Goal: Task Accomplishment & Management: Use online tool/utility

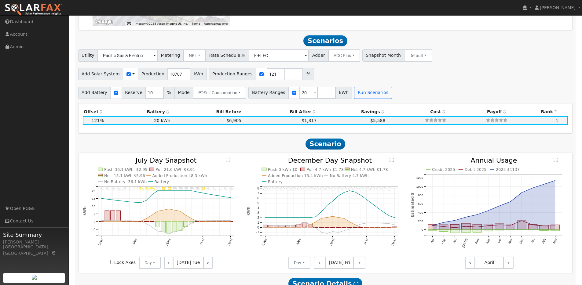
scroll to position [511, 0]
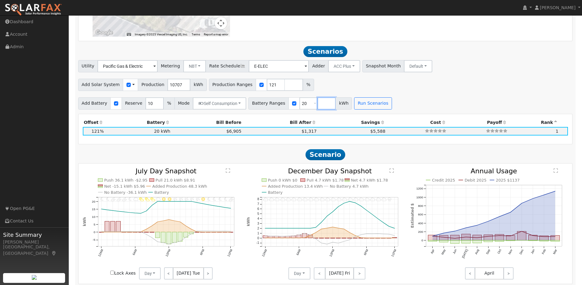
click at [323, 107] on input "number" at bounding box center [326, 103] width 18 height 12
type input "27"
click at [387, 109] on button "Run Scenarios" at bounding box center [391, 103] width 38 height 12
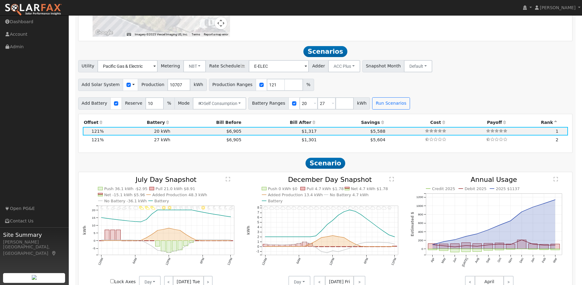
scroll to position [541, 0]
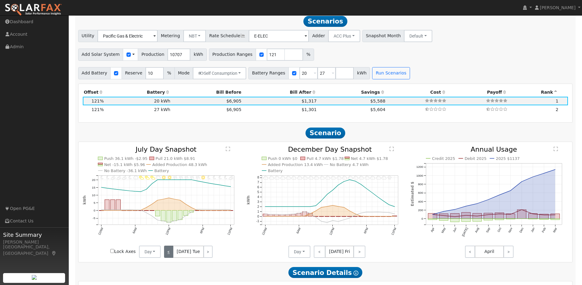
click at [172, 255] on link "<" at bounding box center [168, 252] width 9 height 12
click at [172, 255] on link "<" at bounding box center [168, 252] width 8 height 12
click at [172, 255] on link "<" at bounding box center [168, 252] width 9 height 12
click at [172, 255] on link "<" at bounding box center [169, 252] width 10 height 12
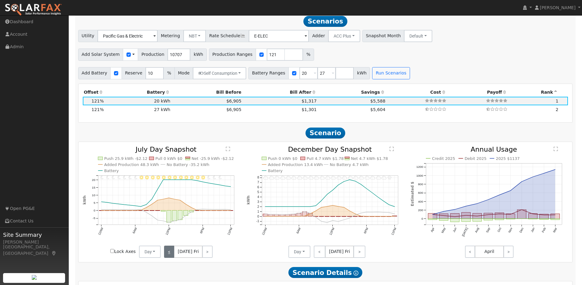
click at [172, 255] on link "<" at bounding box center [169, 252] width 10 height 12
click at [172, 255] on link "<" at bounding box center [168, 252] width 8 height 12
click at [172, 255] on link "<" at bounding box center [168, 252] width 9 height 12
click at [172, 255] on link "<" at bounding box center [168, 252] width 8 height 12
click at [172, 255] on link "<" at bounding box center [168, 252] width 9 height 12
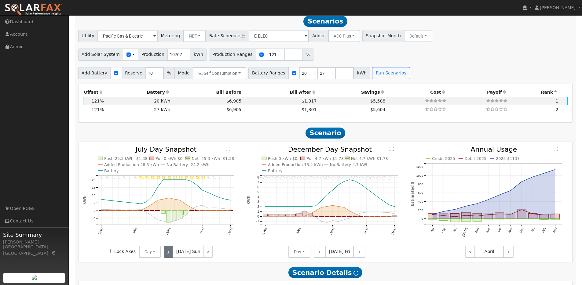
click at [172, 255] on link "<" at bounding box center [168, 252] width 9 height 12
click at [172, 255] on link "<" at bounding box center [169, 252] width 10 height 12
click at [172, 255] on link "<" at bounding box center [168, 252] width 9 height 12
click at [172, 256] on link "<" at bounding box center [168, 252] width 8 height 12
click at [172, 256] on div "< [DATE] Tue >" at bounding box center [188, 252] width 55 height 12
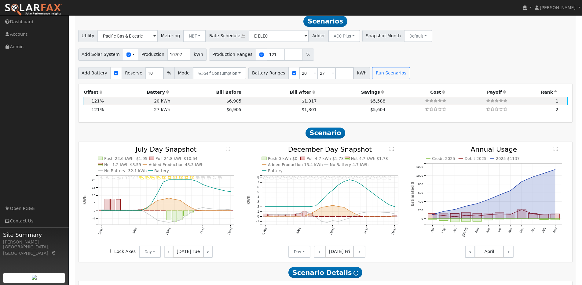
click at [172, 256] on div "< [DATE] Tue >" at bounding box center [188, 252] width 55 height 12
click at [204, 257] on link ">" at bounding box center [207, 252] width 9 height 12
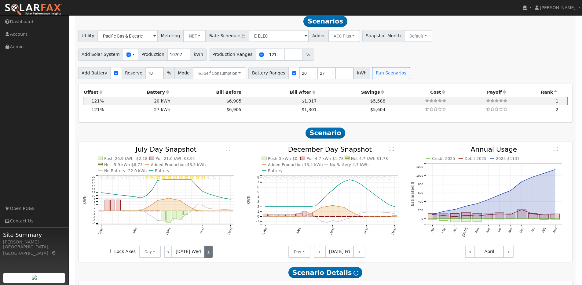
click at [204, 254] on link ">" at bounding box center [208, 252] width 8 height 12
click at [204, 254] on link ">" at bounding box center [208, 252] width 9 height 12
click at [203, 254] on link ">" at bounding box center [207, 252] width 10 height 12
click at [203, 254] on link ">" at bounding box center [207, 252] width 9 height 12
click at [204, 254] on link ">" at bounding box center [208, 252] width 9 height 12
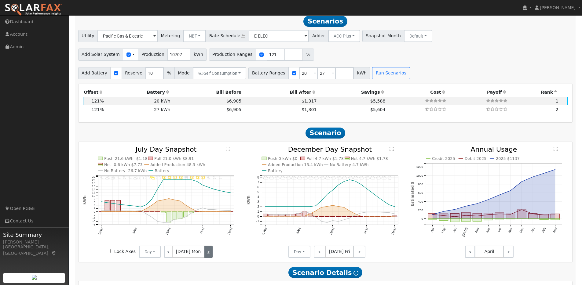
click at [204, 254] on link ">" at bounding box center [208, 252] width 8 height 12
click at [204, 254] on link ">" at bounding box center [207, 252] width 9 height 12
click at [204, 254] on link ">" at bounding box center [208, 252] width 8 height 12
click at [204, 254] on link ">" at bounding box center [208, 252] width 9 height 12
click at [204, 254] on link ">" at bounding box center [207, 252] width 10 height 12
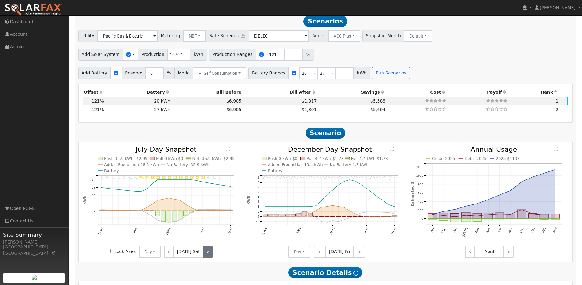
click at [204, 254] on link ">" at bounding box center [207, 252] width 9 height 12
click at [204, 254] on link ">" at bounding box center [208, 252] width 9 height 12
click at [204, 254] on link ">" at bounding box center [208, 252] width 8 height 12
click at [204, 254] on link ">" at bounding box center [207, 252] width 9 height 12
click at [204, 254] on link ">" at bounding box center [208, 252] width 8 height 12
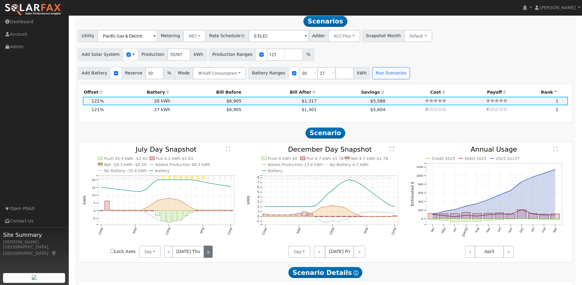
click at [205, 254] on link ">" at bounding box center [208, 252] width 9 height 12
click at [205, 254] on link ">" at bounding box center [207, 252] width 10 height 12
click at [205, 254] on link ">" at bounding box center [207, 252] width 9 height 12
click at [205, 254] on link ">" at bounding box center [208, 252] width 9 height 12
click at [205, 254] on link ">" at bounding box center [208, 252] width 8 height 12
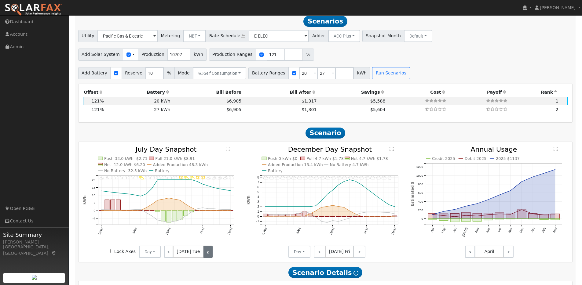
click at [205, 254] on link ">" at bounding box center [207, 252] width 9 height 12
click at [205, 254] on link ">" at bounding box center [208, 252] width 8 height 12
click at [205, 254] on link ">" at bounding box center [208, 252] width 9 height 12
click at [205, 254] on link ">" at bounding box center [207, 252] width 10 height 12
click at [205, 254] on link ">" at bounding box center [207, 252] width 9 height 12
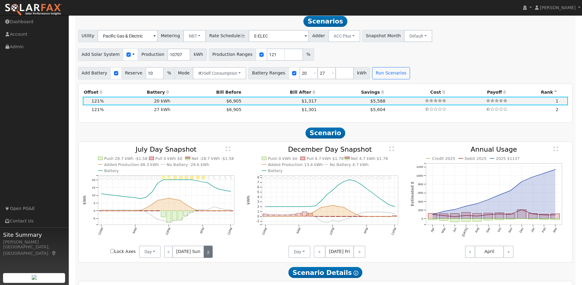
click at [205, 254] on link ">" at bounding box center [208, 252] width 9 height 12
click at [205, 254] on link ">" at bounding box center [208, 252] width 8 height 12
click at [205, 254] on link ">" at bounding box center [207, 252] width 9 height 12
click at [205, 254] on link ">" at bounding box center [208, 252] width 8 height 12
click at [205, 254] on div "< [DATE] Thu >" at bounding box center [188, 252] width 55 height 12
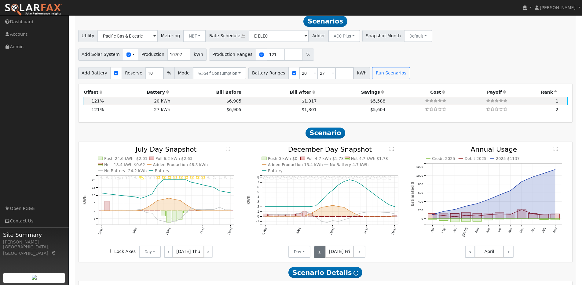
click at [318, 256] on link "<" at bounding box center [320, 252] width 12 height 12
click at [318, 256] on link "<" at bounding box center [319, 252] width 10 height 12
click at [318, 256] on link "<" at bounding box center [319, 252] width 11 height 12
click at [318, 256] on link "<" at bounding box center [319, 252] width 10 height 12
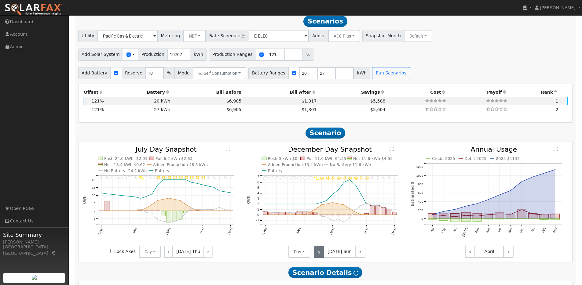
click at [318, 256] on link "<" at bounding box center [319, 252] width 10 height 12
click at [318, 256] on link "<" at bounding box center [320, 252] width 12 height 12
click at [318, 256] on link "<" at bounding box center [319, 252] width 10 height 12
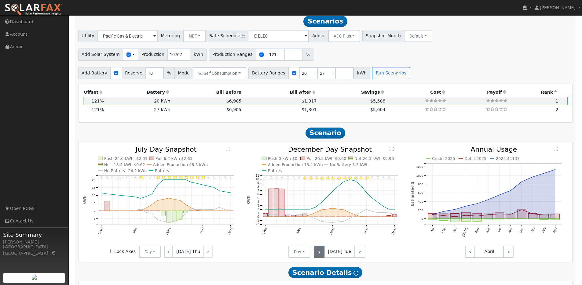
click at [318, 256] on link "<" at bounding box center [319, 252] width 11 height 12
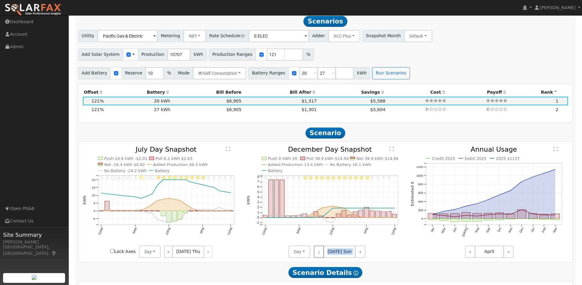
click at [318, 256] on div "< [DATE] Sun >" at bounding box center [337, 252] width 55 height 12
click at [359, 254] on link ">" at bounding box center [360, 252] width 10 height 12
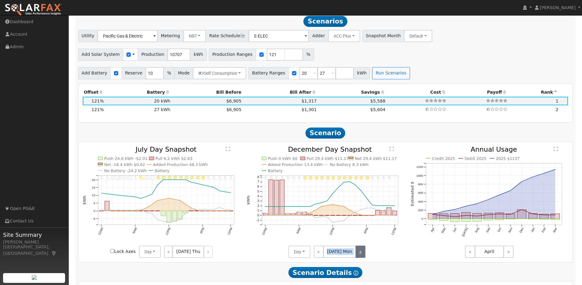
click at [358, 255] on link ">" at bounding box center [360, 252] width 10 height 12
click at [358, 255] on link ">" at bounding box center [360, 252] width 11 height 12
click at [358, 255] on link ">" at bounding box center [360, 252] width 10 height 12
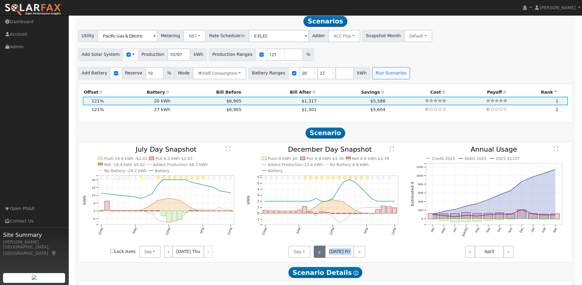
click at [321, 258] on link "<" at bounding box center [320, 252] width 12 height 12
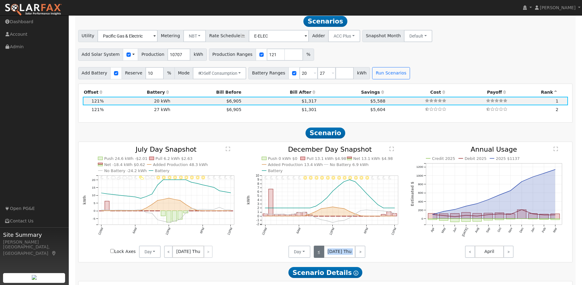
click at [321, 258] on link "<" at bounding box center [319, 252] width 10 height 12
click at [359, 254] on link ">" at bounding box center [360, 252] width 10 height 12
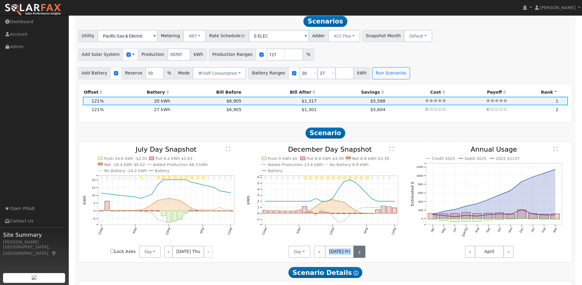
click at [359, 254] on link ">" at bounding box center [359, 252] width 12 height 12
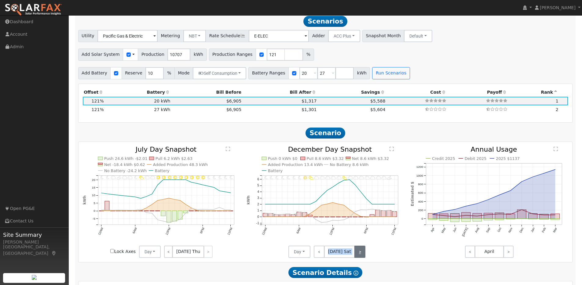
click at [359, 254] on link ">" at bounding box center [359, 252] width 11 height 12
click at [359, 254] on link ">" at bounding box center [360, 252] width 10 height 12
click at [360, 255] on link ">" at bounding box center [360, 252] width 10 height 12
click at [359, 255] on link ">" at bounding box center [360, 252] width 11 height 12
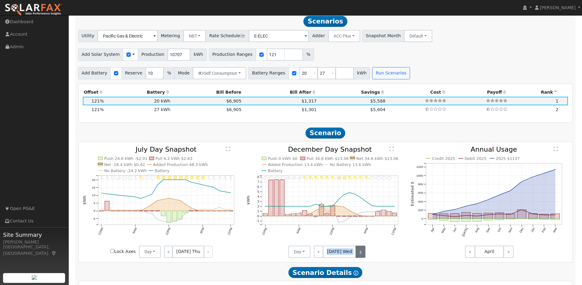
click at [359, 255] on link ">" at bounding box center [360, 252] width 10 height 12
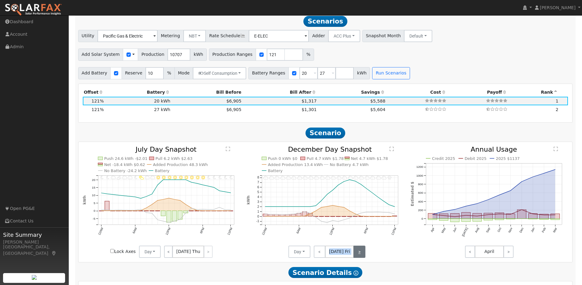
click at [359, 255] on link ">" at bounding box center [359, 252] width 12 height 12
click at [359, 255] on link ">" at bounding box center [359, 252] width 11 height 12
click at [359, 255] on link ">" at bounding box center [360, 252] width 10 height 12
click at [359, 255] on link ">" at bounding box center [360, 252] width 11 height 12
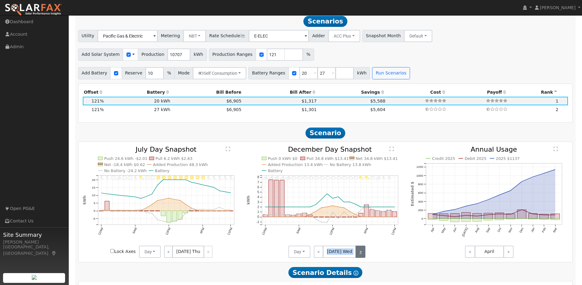
click at [359, 255] on link ">" at bounding box center [360, 252] width 10 height 12
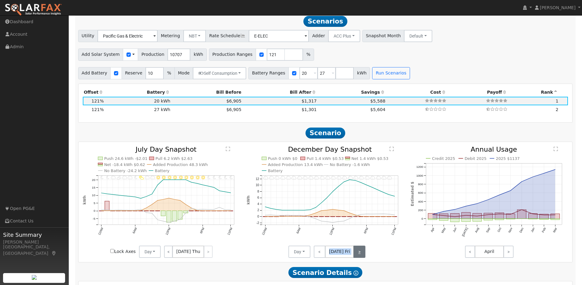
click at [359, 255] on link ">" at bounding box center [359, 252] width 12 height 12
click at [359, 255] on link ">" at bounding box center [359, 252] width 11 height 12
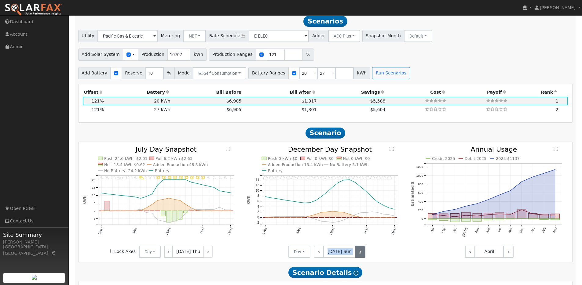
click at [359, 255] on link ">" at bounding box center [360, 252] width 10 height 12
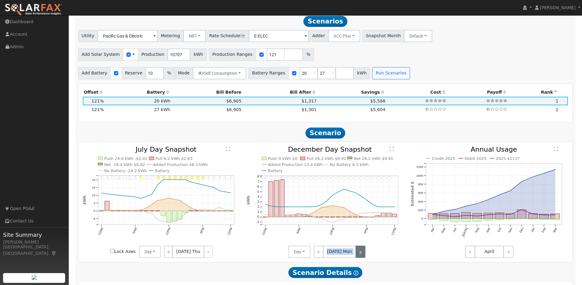
click at [359, 255] on link ">" at bounding box center [360, 252] width 10 height 12
click at [359, 255] on link ">" at bounding box center [360, 252] width 11 height 12
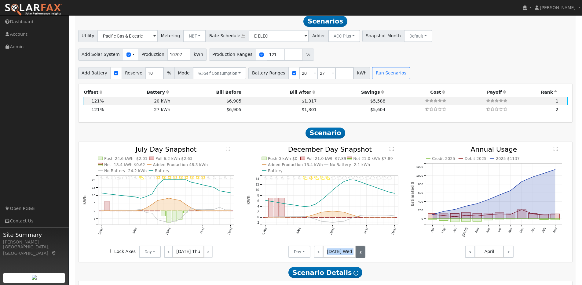
click at [359, 255] on link ">" at bounding box center [360, 252] width 10 height 12
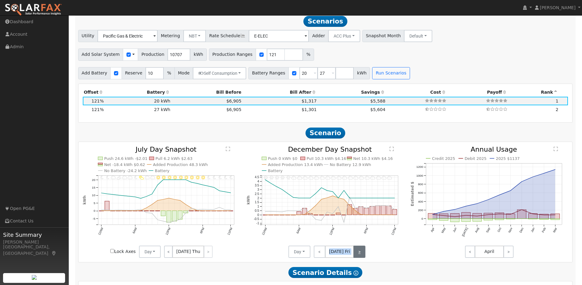
click at [359, 255] on link ">" at bounding box center [359, 252] width 12 height 12
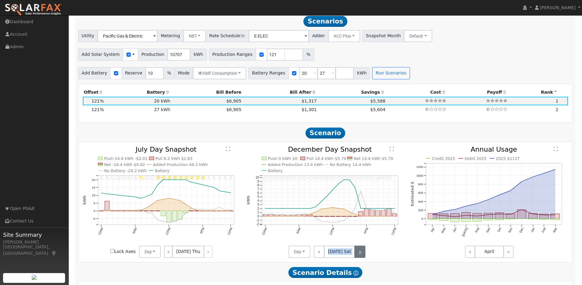
click at [359, 255] on link ">" at bounding box center [359, 252] width 11 height 12
click at [359, 255] on link ">" at bounding box center [360, 252] width 10 height 12
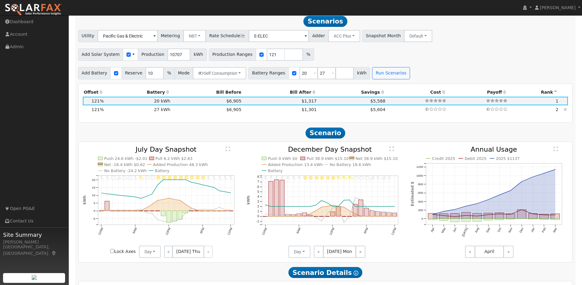
click at [161, 113] on td "27 kWh" at bounding box center [138, 109] width 67 height 9
type input "$27,270"
type input "$16,213"
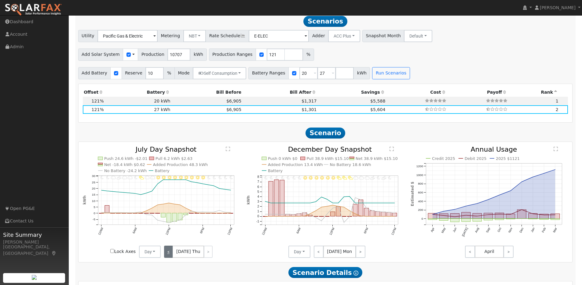
click at [167, 256] on link "<" at bounding box center [168, 252] width 9 height 12
click at [167, 256] on link "<" at bounding box center [168, 252] width 8 height 12
click at [167, 256] on link "<" at bounding box center [168, 252] width 9 height 12
click at [167, 256] on link "<" at bounding box center [168, 252] width 8 height 12
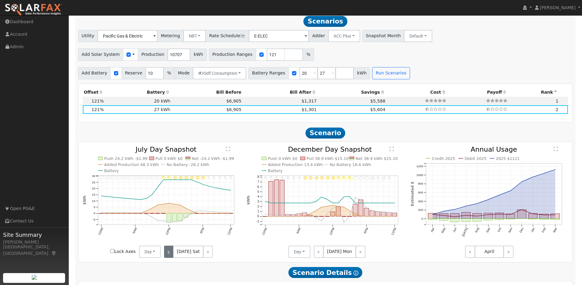
click at [167, 256] on link "<" at bounding box center [168, 252] width 9 height 12
click at [167, 256] on link "<" at bounding box center [169, 252] width 10 height 12
click at [167, 256] on link "<" at bounding box center [168, 252] width 9 height 12
click at [167, 256] on link "<" at bounding box center [168, 252] width 8 height 12
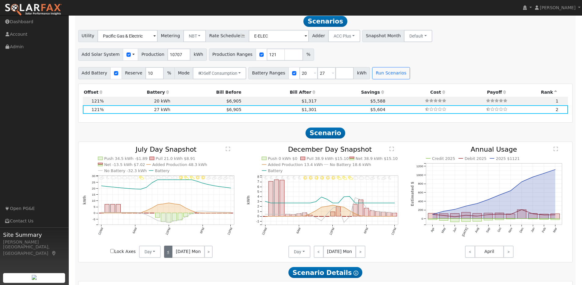
click at [167, 256] on link "<" at bounding box center [168, 252] width 8 height 12
click at [167, 256] on link "<" at bounding box center [168, 252] width 9 height 12
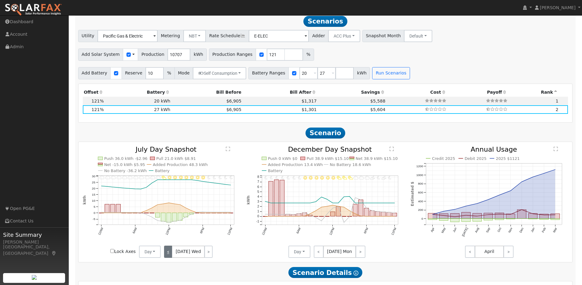
click at [167, 256] on link "<" at bounding box center [168, 252] width 8 height 12
click at [167, 256] on link "<" at bounding box center [168, 252] width 9 height 12
click at [167, 256] on link "<" at bounding box center [168, 252] width 8 height 12
click at [167, 256] on link "<" at bounding box center [168, 252] width 9 height 12
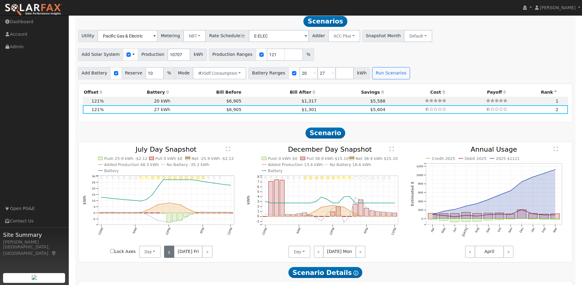
click at [167, 256] on link "<" at bounding box center [169, 252] width 10 height 12
click at [170, 257] on link "<" at bounding box center [168, 252] width 9 height 12
click at [170, 257] on link "<" at bounding box center [168, 252] width 8 height 12
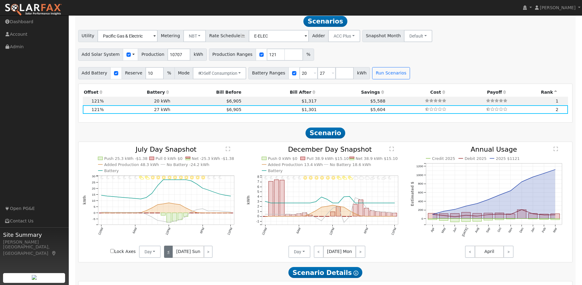
click at [170, 257] on link "<" at bounding box center [168, 252] width 9 height 12
click at [170, 257] on link "<" at bounding box center [168, 252] width 8 height 12
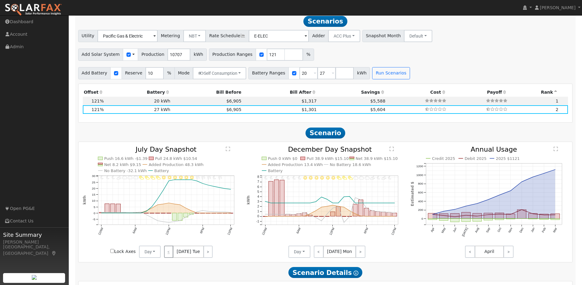
click at [170, 257] on div "< [DATE] Tue >" at bounding box center [188, 252] width 55 height 12
click at [209, 255] on link ">" at bounding box center [207, 252] width 9 height 12
click at [209, 255] on link ">" at bounding box center [208, 252] width 8 height 12
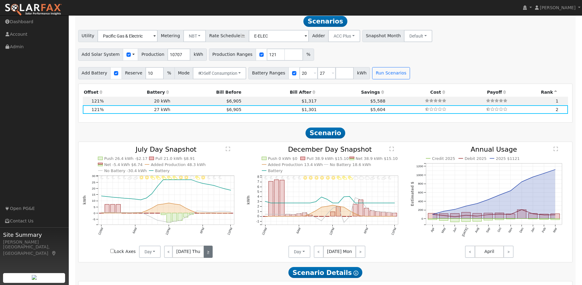
click at [209, 255] on link ">" at bounding box center [208, 252] width 9 height 12
click at [209, 255] on link ">" at bounding box center [207, 252] width 10 height 12
click at [209, 255] on link ">" at bounding box center [207, 252] width 9 height 12
click at [209, 255] on link ">" at bounding box center [208, 252] width 9 height 12
click at [209, 255] on link ">" at bounding box center [208, 252] width 8 height 12
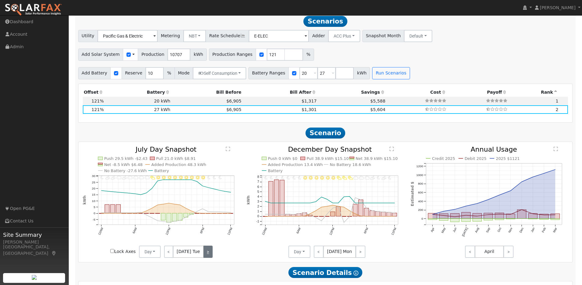
click at [209, 255] on link ">" at bounding box center [207, 252] width 9 height 12
click at [209, 255] on link ">" at bounding box center [208, 252] width 8 height 12
click at [209, 255] on link ">" at bounding box center [208, 252] width 9 height 12
click at [209, 255] on link ">" at bounding box center [207, 252] width 10 height 12
click at [209, 255] on link ">" at bounding box center [207, 252] width 9 height 12
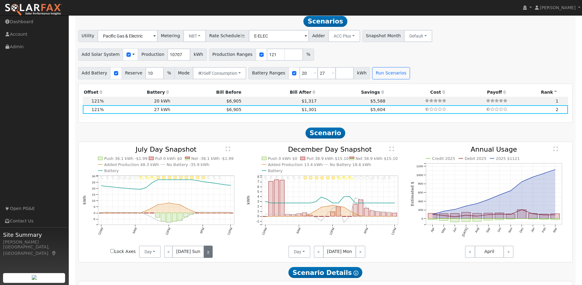
click at [209, 255] on link ">" at bounding box center [208, 252] width 9 height 12
click at [209, 255] on link ">" at bounding box center [208, 252] width 8 height 12
click at [209, 255] on link ">" at bounding box center [207, 252] width 9 height 12
click at [209, 255] on link ">" at bounding box center [208, 252] width 8 height 12
click at [209, 255] on link ">" at bounding box center [208, 252] width 9 height 12
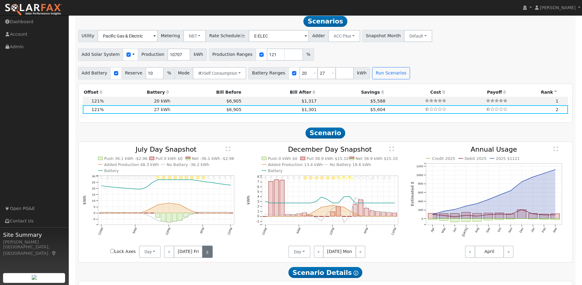
click at [209, 255] on link ">" at bounding box center [207, 252] width 10 height 12
click at [209, 255] on link ">" at bounding box center [207, 252] width 9 height 12
click at [209, 255] on link ">" at bounding box center [208, 252] width 9 height 12
click at [209, 255] on link ">" at bounding box center [208, 252] width 8 height 12
click at [209, 255] on link ">" at bounding box center [207, 252] width 9 height 12
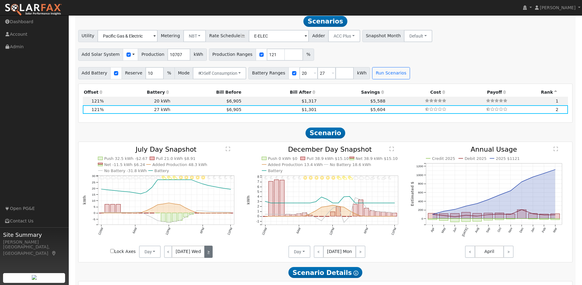
click at [209, 255] on link ">" at bounding box center [208, 252] width 8 height 12
click at [209, 255] on link ">" at bounding box center [208, 252] width 9 height 12
click at [209, 255] on link ">" at bounding box center [207, 252] width 10 height 12
click at [209, 255] on link ">" at bounding box center [207, 252] width 9 height 12
click at [209, 255] on link ">" at bounding box center [208, 252] width 9 height 12
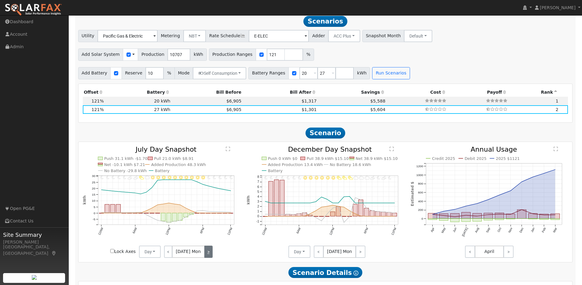
click at [209, 255] on link ">" at bounding box center [208, 252] width 8 height 12
click at [209, 255] on link ">" at bounding box center [207, 252] width 9 height 12
click at [209, 255] on link ">" at bounding box center [208, 252] width 8 height 12
click at [209, 255] on div "< [DATE] Thu >" at bounding box center [188, 252] width 55 height 12
click at [321, 258] on link "<" at bounding box center [319, 252] width 10 height 12
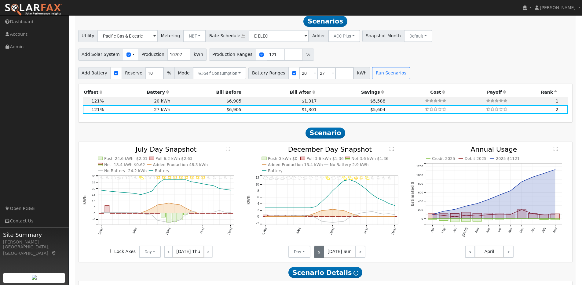
click at [320, 257] on link "<" at bounding box center [319, 252] width 10 height 12
click at [320, 257] on link "<" at bounding box center [319, 252] width 11 height 12
click at [319, 257] on link "<" at bounding box center [319, 252] width 11 height 12
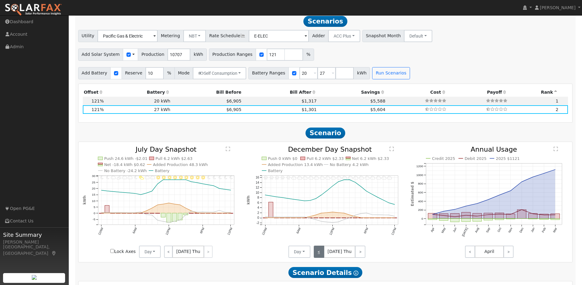
click at [319, 257] on link "<" at bounding box center [319, 252] width 10 height 12
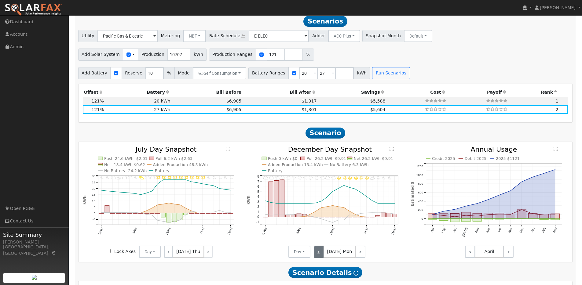
click at [319, 257] on link "<" at bounding box center [319, 252] width 10 height 12
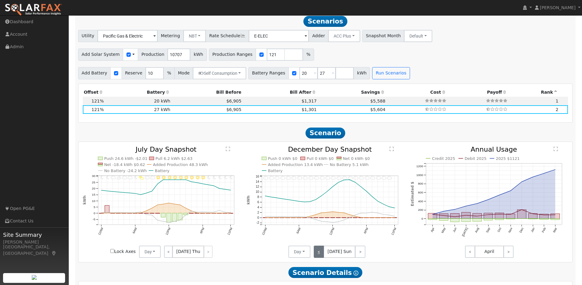
click at [319, 257] on link "<" at bounding box center [319, 252] width 10 height 12
click at [319, 257] on link "<" at bounding box center [320, 252] width 12 height 12
click at [319, 257] on link "<" at bounding box center [319, 252] width 10 height 12
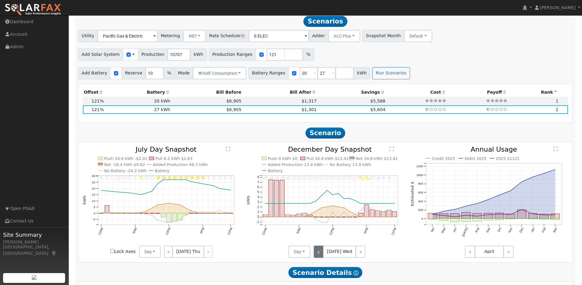
click at [319, 257] on link "<" at bounding box center [319, 252] width 10 height 12
click at [319, 257] on link "<" at bounding box center [319, 252] width 11 height 12
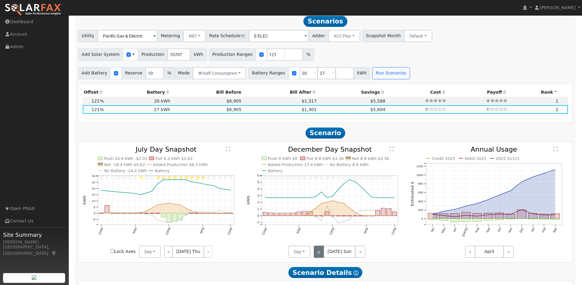
click at [319, 257] on link "<" at bounding box center [319, 252] width 10 height 12
click at [319, 257] on link "<" at bounding box center [319, 252] width 11 height 12
click at [319, 257] on link "<" at bounding box center [320, 252] width 12 height 12
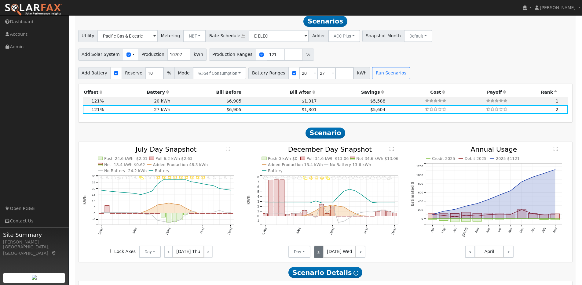
click at [319, 257] on link "<" at bounding box center [319, 252] width 10 height 12
click at [319, 257] on link "<" at bounding box center [319, 252] width 11 height 12
click at [319, 257] on link "<" at bounding box center [319, 252] width 10 height 12
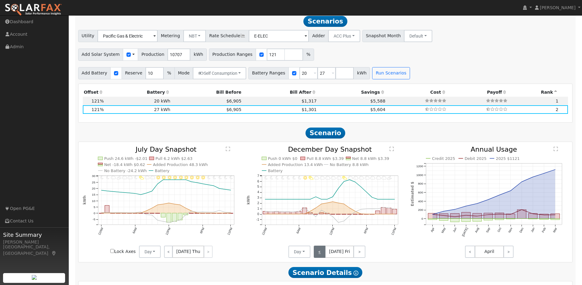
click at [319, 257] on link "<" at bounding box center [320, 252] width 12 height 12
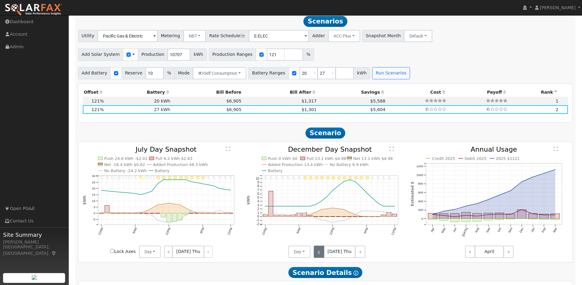
click at [319, 257] on link "<" at bounding box center [319, 252] width 10 height 12
click at [319, 257] on link "<" at bounding box center [319, 252] width 11 height 12
click at [319, 257] on link "<" at bounding box center [319, 252] width 10 height 12
click at [319, 257] on div "< [DATE] Mon >" at bounding box center [337, 252] width 55 height 12
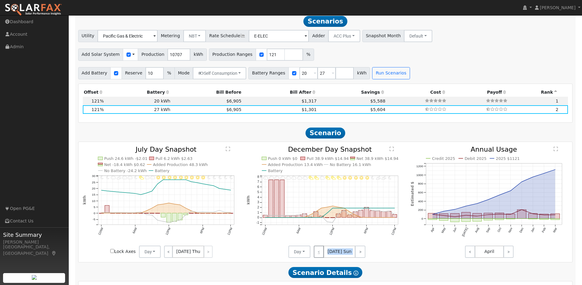
click at [319, 257] on div "< [DATE] Sun >" at bounding box center [337, 252] width 55 height 12
click at [358, 257] on link ">" at bounding box center [360, 252] width 10 height 12
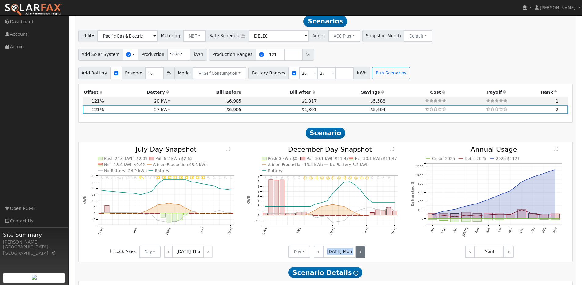
click at [358, 257] on link ">" at bounding box center [360, 252] width 10 height 12
click at [360, 257] on link ">" at bounding box center [360, 252] width 11 height 12
click at [360, 257] on link ">" at bounding box center [360, 252] width 10 height 12
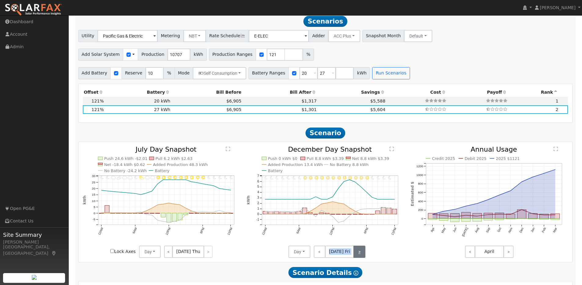
click at [360, 257] on link ">" at bounding box center [359, 252] width 12 height 12
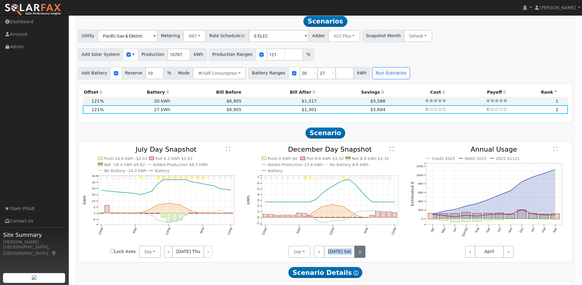
click at [360, 257] on link ">" at bounding box center [359, 252] width 11 height 12
click at [360, 257] on link ">" at bounding box center [360, 252] width 10 height 12
click at [360, 257] on link ">" at bounding box center [360, 252] width 11 height 12
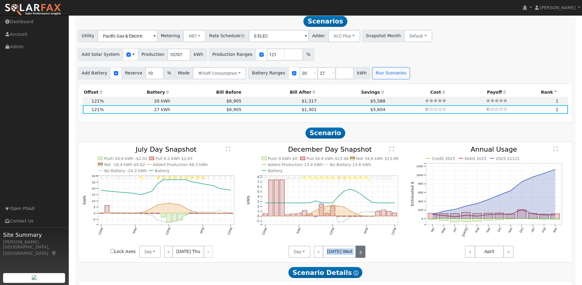
click at [360, 257] on link ">" at bounding box center [360, 252] width 10 height 12
click at [358, 253] on link ">" at bounding box center [360, 252] width 10 height 12
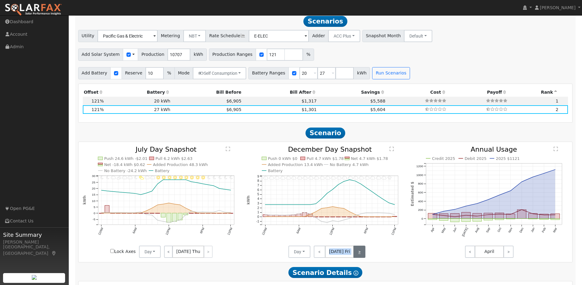
click at [358, 253] on link ">" at bounding box center [359, 252] width 12 height 12
click at [358, 253] on link ">" at bounding box center [359, 252] width 11 height 12
click at [358, 253] on link ">" at bounding box center [360, 252] width 10 height 12
click at [358, 253] on link ">" at bounding box center [360, 252] width 11 height 12
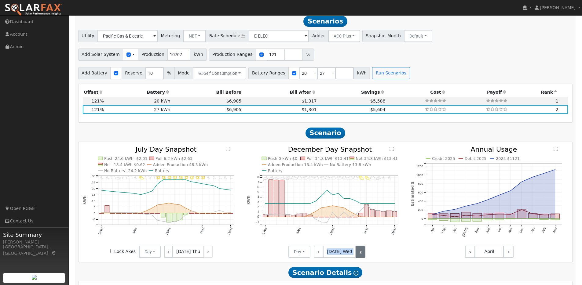
click at [358, 253] on link ">" at bounding box center [360, 252] width 10 height 12
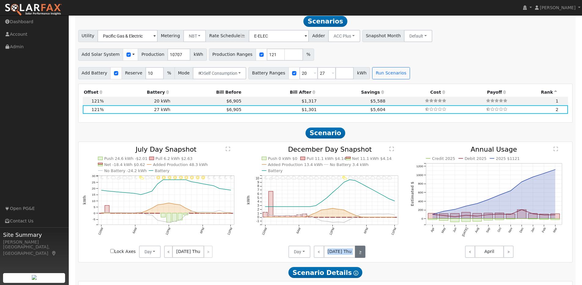
click at [358, 253] on link ">" at bounding box center [360, 252] width 10 height 12
click at [358, 253] on link ">" at bounding box center [359, 252] width 12 height 12
click at [358, 253] on link ">" at bounding box center [359, 252] width 11 height 12
click at [358, 253] on link ">" at bounding box center [360, 252] width 10 height 12
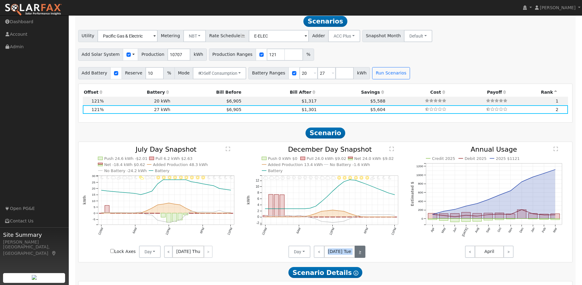
click at [358, 253] on link ">" at bounding box center [360, 252] width 11 height 12
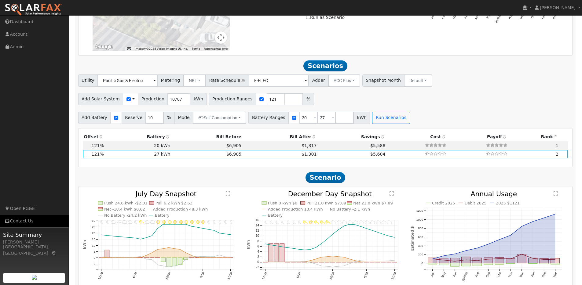
scroll to position [343, 0]
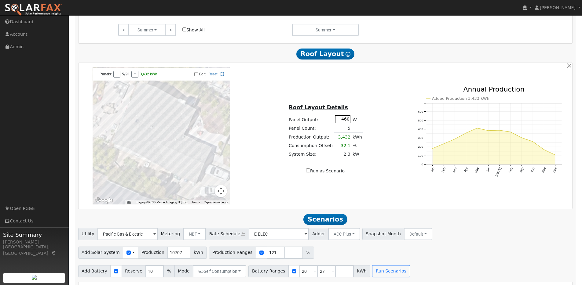
click at [346, 122] on input "460" at bounding box center [342, 119] width 15 height 8
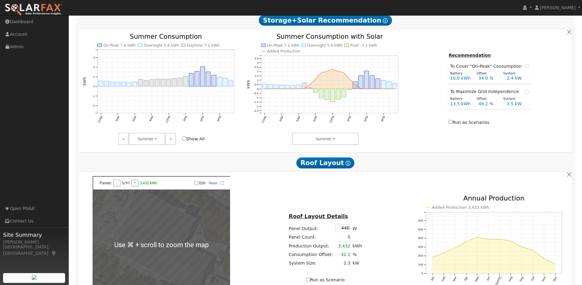
scroll to position [292, 0]
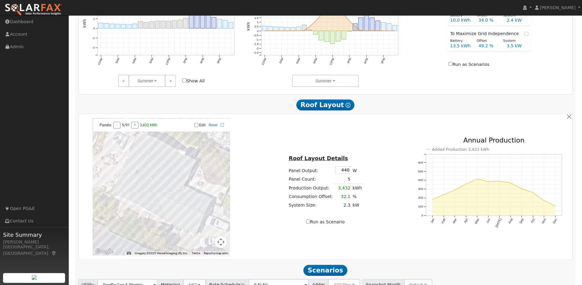
type input "440"
type input "80"
type input "100"
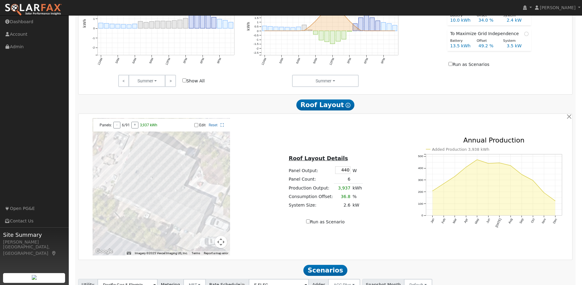
click at [198, 127] on input "Edit" at bounding box center [196, 125] width 4 height 4
checkbox input "true"
click at [199, 222] on div at bounding box center [161, 186] width 137 height 137
click at [189, 220] on div at bounding box center [161, 186] width 137 height 137
click at [185, 217] on div at bounding box center [161, 186] width 137 height 137
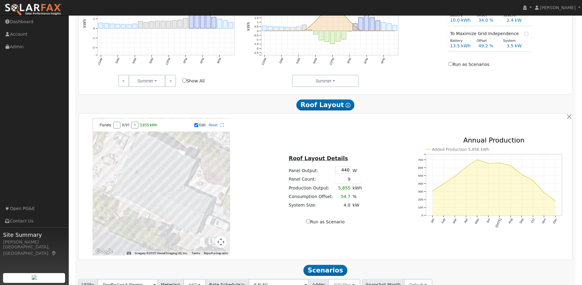
click at [181, 214] on div at bounding box center [161, 186] width 137 height 137
drag, startPoint x: 176, startPoint y: 222, endPoint x: 183, endPoint y: 224, distance: 7.9
click at [176, 222] on div at bounding box center [161, 186] width 137 height 137
click at [176, 225] on div at bounding box center [161, 186] width 137 height 137
click at [181, 227] on div at bounding box center [161, 186] width 137 height 137
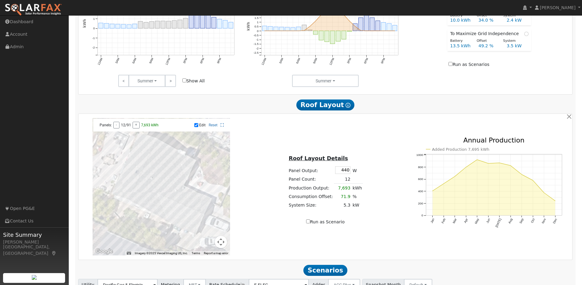
click at [186, 229] on div at bounding box center [161, 186] width 137 height 137
click at [191, 231] on div at bounding box center [161, 186] width 137 height 137
click at [194, 233] on div at bounding box center [161, 186] width 137 height 137
click at [135, 205] on div at bounding box center [161, 186] width 137 height 137
click at [136, 201] on div at bounding box center [161, 186] width 137 height 137
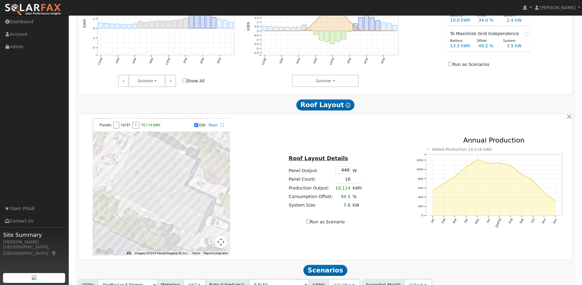
click at [137, 199] on div at bounding box center [161, 186] width 137 height 137
click at [136, 199] on div at bounding box center [161, 186] width 137 height 137
click at [137, 202] on div at bounding box center [161, 186] width 137 height 137
click at [151, 190] on div at bounding box center [161, 186] width 137 height 137
click at [136, 199] on div at bounding box center [161, 186] width 137 height 137
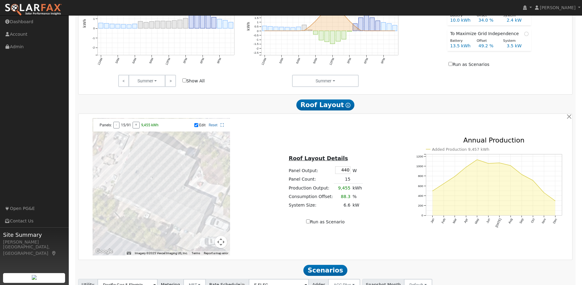
click at [136, 200] on div at bounding box center [161, 186] width 137 height 137
click at [136, 201] on div at bounding box center [161, 186] width 137 height 137
click at [136, 200] on div at bounding box center [161, 186] width 137 height 137
click at [147, 175] on div at bounding box center [161, 186] width 137 height 137
click at [149, 170] on div at bounding box center [161, 186] width 137 height 137
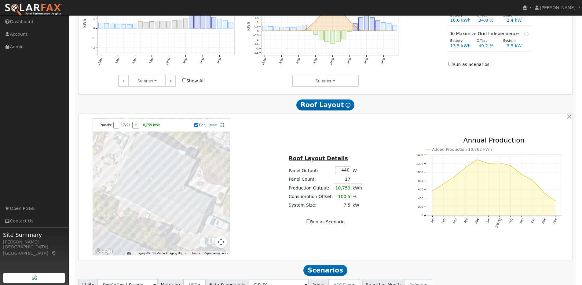
click at [153, 164] on div at bounding box center [161, 186] width 137 height 137
click at [152, 164] on div at bounding box center [161, 186] width 137 height 137
click at [135, 199] on div at bounding box center [161, 186] width 137 height 137
click at [144, 204] on div at bounding box center [161, 186] width 137 height 137
click at [136, 200] on div at bounding box center [161, 186] width 137 height 137
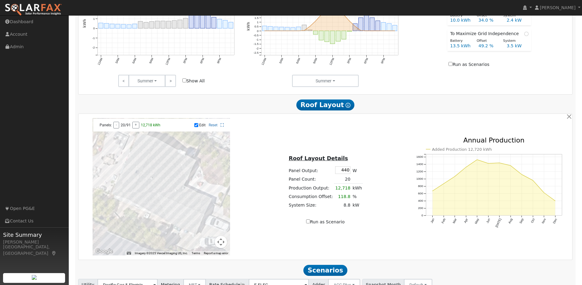
click at [136, 206] on div at bounding box center [161, 186] width 137 height 137
click at [136, 202] on div at bounding box center [161, 186] width 137 height 137
click at [138, 201] on div at bounding box center [161, 186] width 137 height 137
click at [136, 201] on div at bounding box center [161, 186] width 137 height 137
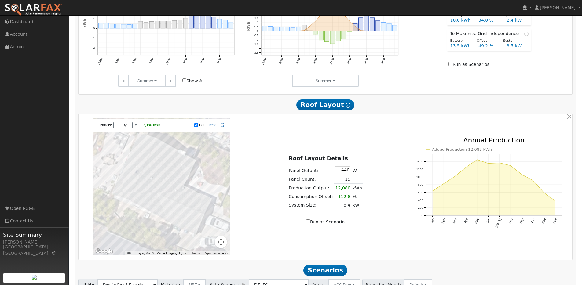
click at [136, 201] on div at bounding box center [161, 186] width 137 height 137
click at [134, 206] on div at bounding box center [161, 186] width 137 height 137
click at [143, 203] on div at bounding box center [161, 186] width 137 height 137
click at [155, 155] on div at bounding box center [161, 186] width 137 height 137
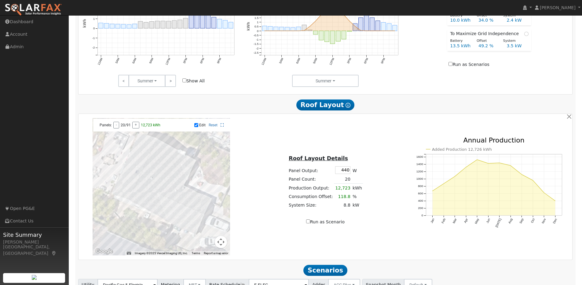
click at [158, 151] on div at bounding box center [161, 186] width 137 height 137
click at [134, 206] on div at bounding box center [161, 186] width 137 height 137
click at [309, 224] on input "Run as Scenario" at bounding box center [308, 222] width 4 height 4
checkbox input "true"
type input "12609"
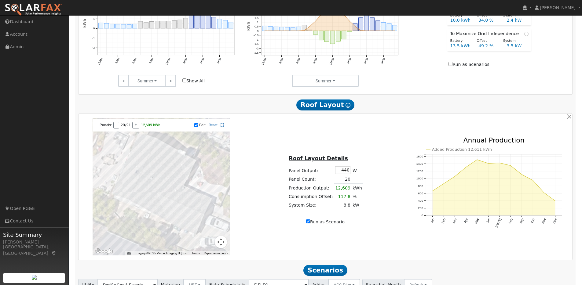
type input "100"
click at [309, 224] on input "Run as Scenario" at bounding box center [308, 222] width 4 height 4
checkbox input "false"
type input "10707"
type input "80"
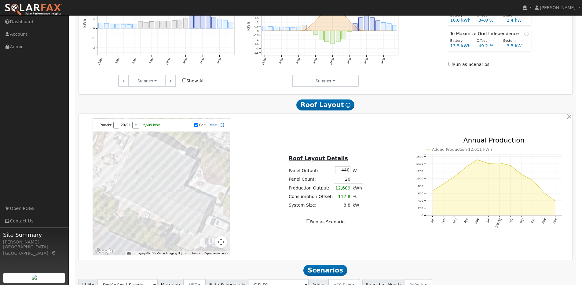
type input "100"
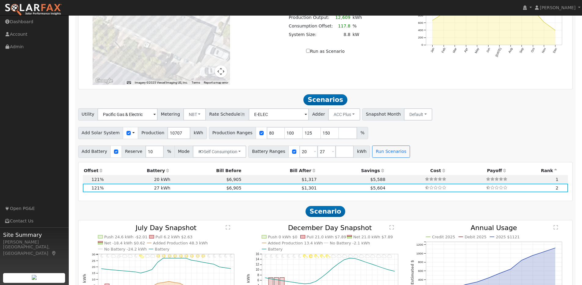
scroll to position [495, 0]
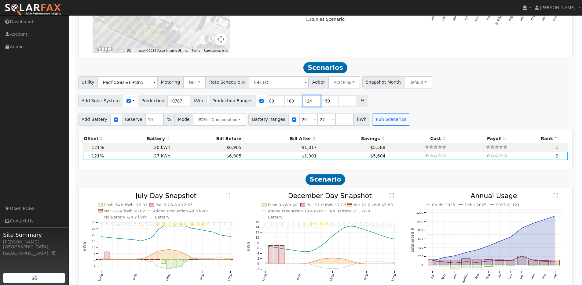
click at [309, 106] on input "124" at bounding box center [312, 101] width 18 height 12
click at [309, 106] on input "123" at bounding box center [312, 101] width 18 height 12
click at [309, 106] on input "122" at bounding box center [312, 101] width 18 height 12
type input "121"
click at [309, 106] on input "121" at bounding box center [312, 101] width 18 height 12
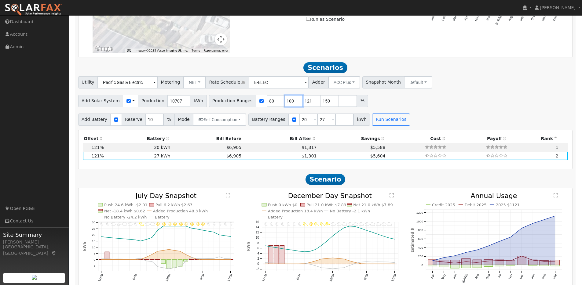
click at [285, 105] on input "100" at bounding box center [294, 101] width 18 height 12
type input "1"
type input "80"
drag, startPoint x: 268, startPoint y: 104, endPoint x: 259, endPoint y: 104, distance: 8.6
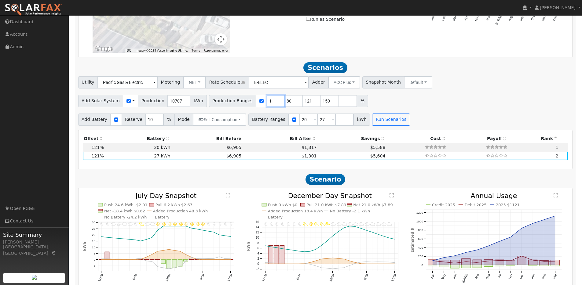
click at [267, 104] on input "1" at bounding box center [276, 101] width 18 height 12
type input "80"
type input "121"
type input "150"
type input "121"
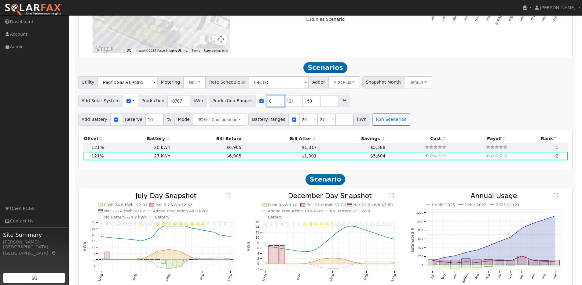
type input "150"
type input "121"
click at [388, 123] on button "Run Scenarios" at bounding box center [391, 120] width 38 height 12
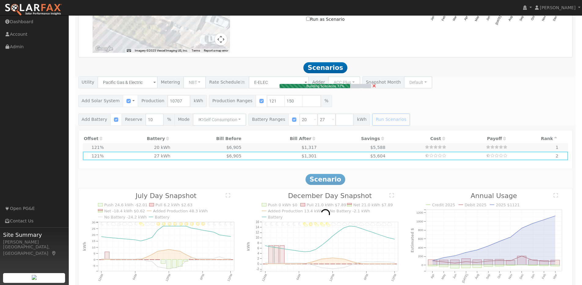
type input "$33,191"
type input "$20,200"
type input "$16,017"
type input "10.7"
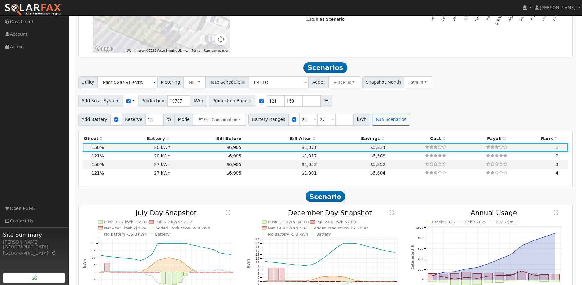
scroll to position [541, 0]
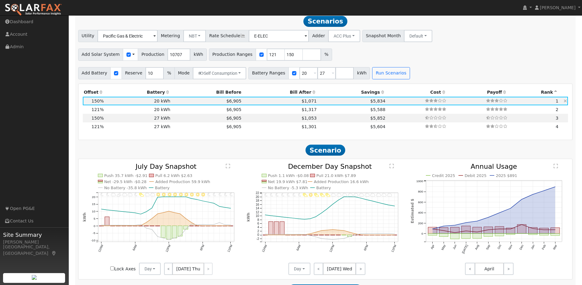
click at [198, 104] on td "$6,905" at bounding box center [206, 101] width 71 height 9
click at [170, 271] on link "<" at bounding box center [168, 269] width 9 height 12
click at [170, 271] on link "<" at bounding box center [168, 269] width 8 height 12
click at [170, 271] on link "<" at bounding box center [168, 269] width 9 height 12
click at [170, 271] on link "<" at bounding box center [168, 269] width 8 height 12
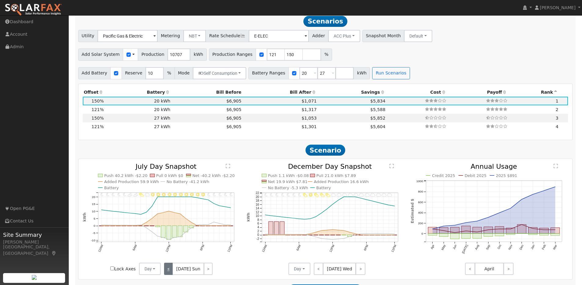
click at [170, 271] on link "<" at bounding box center [168, 269] width 9 height 12
click at [170, 271] on link "<" at bounding box center [168, 269] width 8 height 12
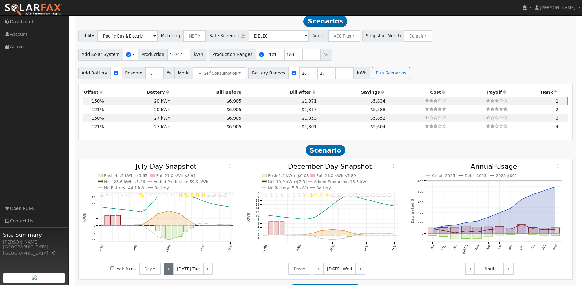
click at [170, 271] on link "<" at bounding box center [168, 269] width 9 height 12
click at [170, 271] on link "<" at bounding box center [169, 269] width 10 height 12
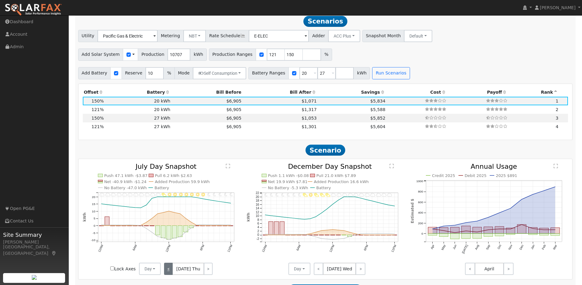
click at [170, 271] on link "<" at bounding box center [168, 269] width 9 height 12
click at [170, 271] on link "<" at bounding box center [168, 269] width 8 height 12
click at [170, 271] on link "<" at bounding box center [168, 269] width 9 height 12
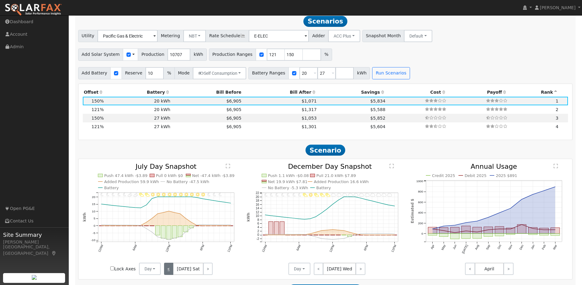
click at [170, 271] on link "<" at bounding box center [168, 269] width 9 height 12
click at [170, 271] on link "<" at bounding box center [168, 269] width 8 height 12
click at [170, 271] on link "<" at bounding box center [168, 269] width 9 height 12
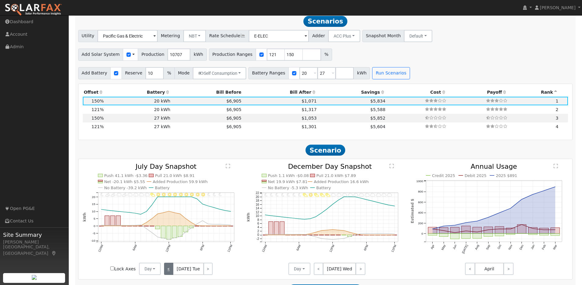
click at [170, 271] on link "<" at bounding box center [168, 269] width 9 height 12
click at [170, 271] on link "<" at bounding box center [169, 269] width 10 height 12
click at [170, 271] on link "<" at bounding box center [168, 269] width 9 height 12
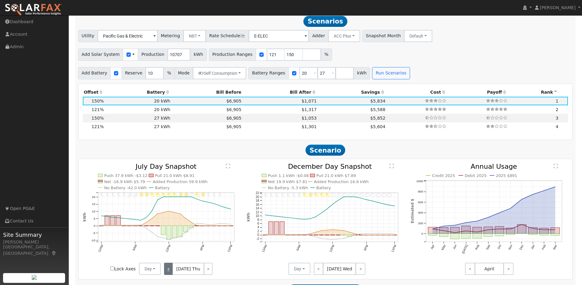
click at [170, 271] on link "<" at bounding box center [168, 269] width 9 height 12
click at [170, 271] on div "< [DATE] Tue >" at bounding box center [188, 269] width 55 height 12
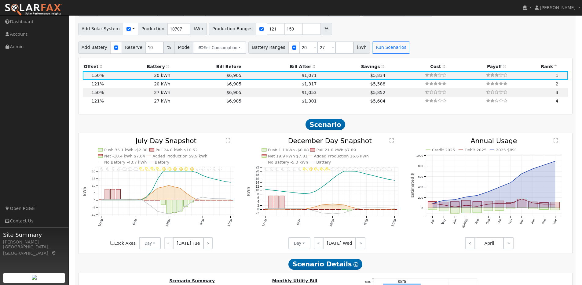
scroll to position [572, 0]
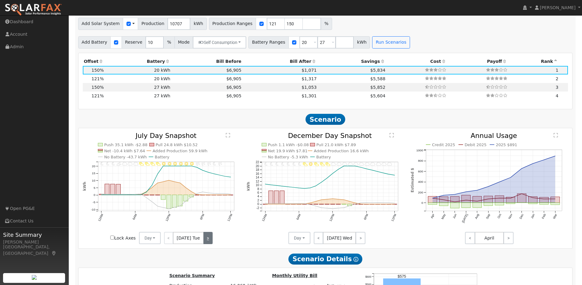
click at [209, 243] on link ">" at bounding box center [207, 238] width 9 height 12
click at [209, 243] on link ">" at bounding box center [208, 238] width 8 height 12
click at [209, 243] on link ">" at bounding box center [208, 238] width 9 height 12
click at [209, 243] on link ">" at bounding box center [207, 238] width 10 height 12
click at [209, 243] on link ">" at bounding box center [207, 238] width 9 height 12
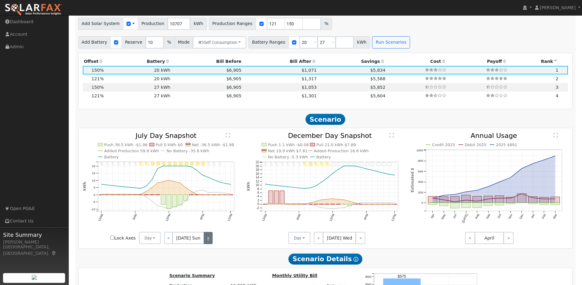
click at [209, 243] on link ">" at bounding box center [208, 238] width 9 height 12
click at [207, 242] on link ">" at bounding box center [208, 238] width 8 height 12
click at [207, 242] on link ">" at bounding box center [207, 238] width 9 height 12
click at [207, 242] on link ">" at bounding box center [208, 238] width 8 height 12
click at [207, 242] on link ">" at bounding box center [208, 238] width 9 height 12
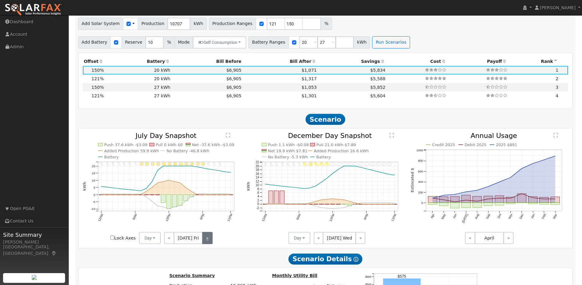
click at [207, 242] on link ">" at bounding box center [207, 238] width 10 height 12
click at [207, 242] on link ">" at bounding box center [207, 238] width 9 height 12
click at [207, 242] on link ">" at bounding box center [208, 238] width 9 height 12
click at [207, 242] on link ">" at bounding box center [208, 238] width 8 height 12
click at [207, 242] on link ">" at bounding box center [207, 238] width 9 height 12
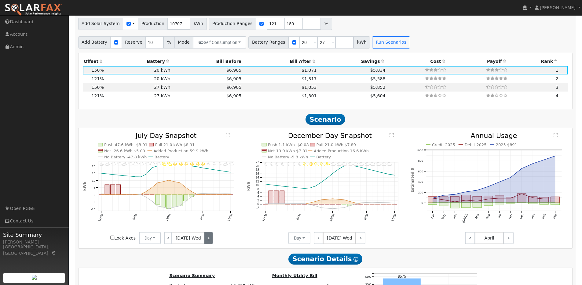
click at [207, 242] on link ">" at bounding box center [208, 238] width 8 height 12
click at [207, 242] on link ">" at bounding box center [208, 238] width 9 height 12
click at [207, 242] on link ">" at bounding box center [207, 238] width 10 height 12
click at [207, 242] on link ">" at bounding box center [207, 238] width 9 height 12
click at [207, 242] on link ">" at bounding box center [208, 238] width 9 height 12
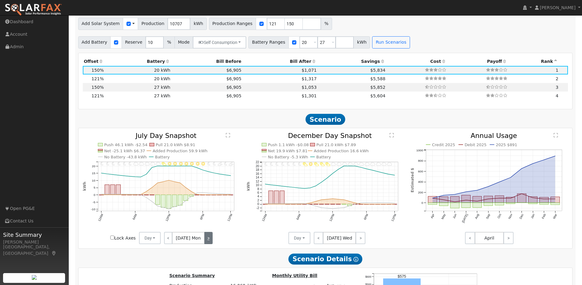
click at [207, 242] on link ">" at bounding box center [208, 238] width 8 height 12
click at [207, 242] on link ">" at bounding box center [207, 238] width 9 height 12
click at [207, 242] on link ">" at bounding box center [208, 238] width 8 height 12
click at [207, 242] on link ">" at bounding box center [208, 238] width 9 height 12
click at [207, 242] on link ">" at bounding box center [207, 238] width 10 height 12
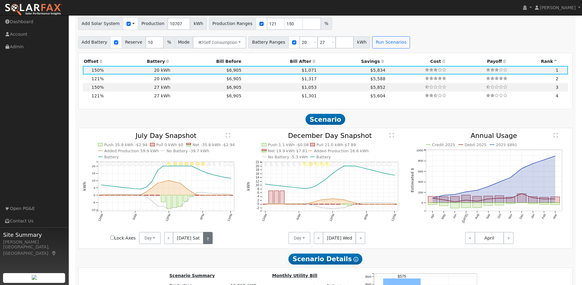
click at [207, 242] on link ">" at bounding box center [207, 238] width 9 height 12
click at [207, 242] on link ">" at bounding box center [208, 238] width 9 height 12
click at [207, 242] on link ">" at bounding box center [208, 238] width 8 height 12
click at [207, 242] on link ">" at bounding box center [207, 238] width 9 height 12
click at [207, 242] on link ">" at bounding box center [208, 238] width 8 height 12
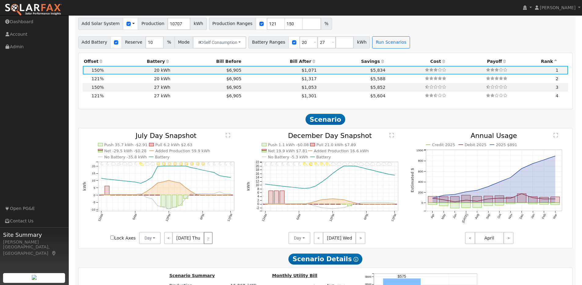
click at [207, 242] on div "< [DATE] Thu >" at bounding box center [188, 238] width 55 height 12
click at [321, 239] on link "<" at bounding box center [319, 238] width 10 height 12
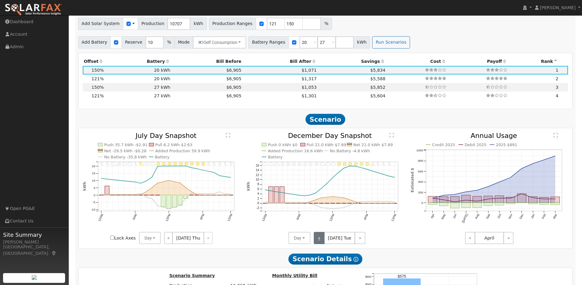
click at [321, 239] on link "<" at bounding box center [319, 238] width 11 height 12
click at [321, 239] on link "<" at bounding box center [319, 238] width 10 height 12
click at [321, 239] on link "<" at bounding box center [319, 238] width 11 height 12
click at [321, 239] on link "<" at bounding box center [320, 238] width 12 height 12
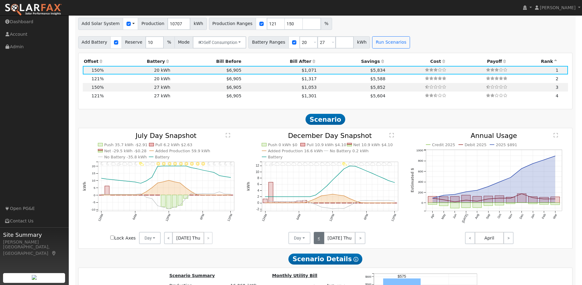
click at [321, 239] on link "<" at bounding box center [319, 238] width 10 height 12
click at [321, 239] on link "<" at bounding box center [319, 238] width 11 height 12
click at [321, 239] on link "<" at bounding box center [319, 238] width 10 height 12
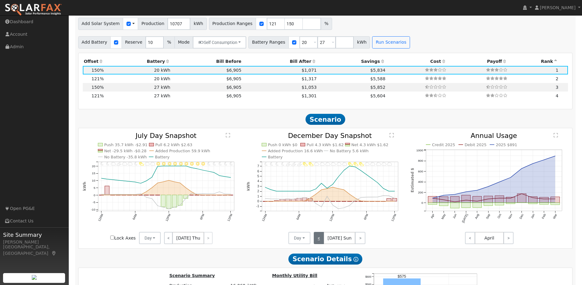
click at [321, 239] on link "<" at bounding box center [319, 238] width 10 height 12
click at [321, 239] on link "<" at bounding box center [320, 238] width 12 height 12
click at [321, 239] on link "<" at bounding box center [319, 238] width 10 height 12
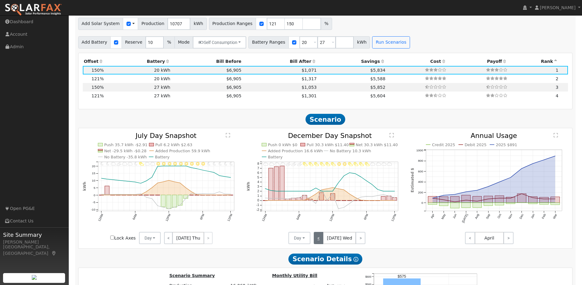
click at [321, 239] on link "<" at bounding box center [319, 238] width 10 height 12
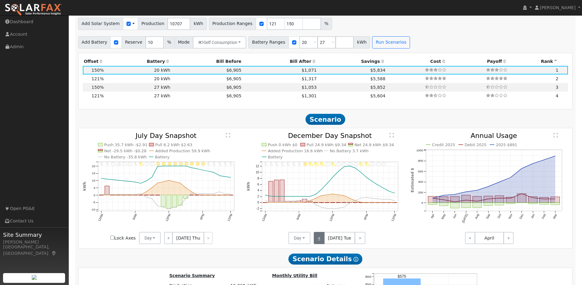
click at [321, 239] on link "<" at bounding box center [319, 238] width 11 height 12
click at [321, 239] on link "<" at bounding box center [319, 238] width 10 height 12
click at [321, 239] on link "<" at bounding box center [319, 238] width 11 height 12
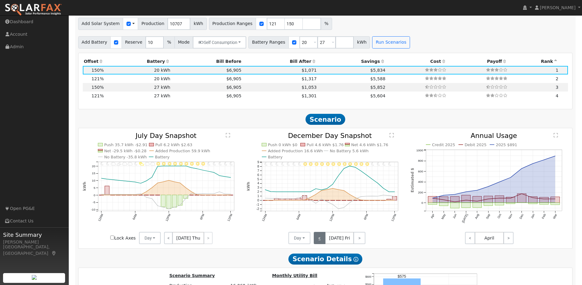
click at [321, 239] on link "<" at bounding box center [320, 238] width 12 height 12
click at [321, 239] on link "<" at bounding box center [319, 238] width 10 height 12
click at [321, 239] on link "<" at bounding box center [319, 238] width 11 height 12
click at [321, 239] on link "<" at bounding box center [319, 238] width 10 height 12
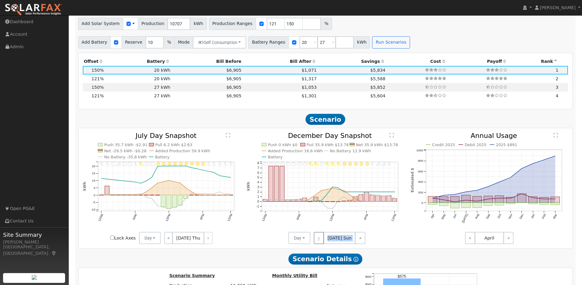
click at [321, 239] on div "< [DATE] Sun >" at bounding box center [337, 238] width 55 height 12
click at [357, 240] on link ">" at bounding box center [360, 238] width 10 height 12
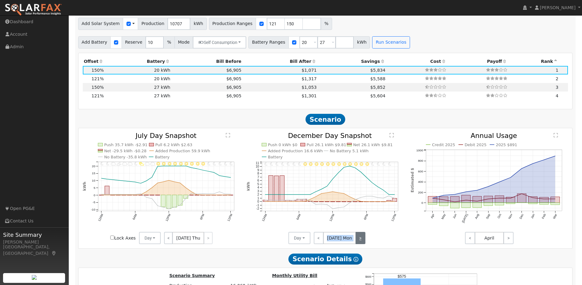
click at [357, 240] on link ">" at bounding box center [360, 238] width 10 height 12
click at [357, 240] on link ">" at bounding box center [360, 238] width 11 height 12
click at [357, 240] on link ">" at bounding box center [360, 238] width 10 height 12
click at [357, 240] on link ">" at bounding box center [359, 238] width 12 height 12
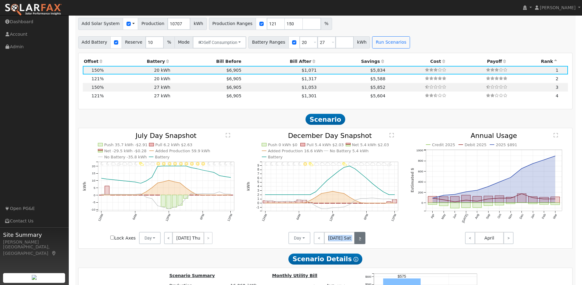
click at [357, 240] on link ">" at bounding box center [359, 238] width 11 height 12
click at [357, 240] on link ">" at bounding box center [360, 238] width 10 height 12
click at [357, 240] on link ">" at bounding box center [360, 238] width 11 height 12
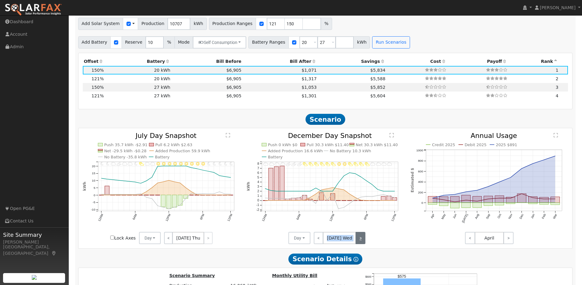
click at [358, 241] on link ">" at bounding box center [360, 238] width 10 height 12
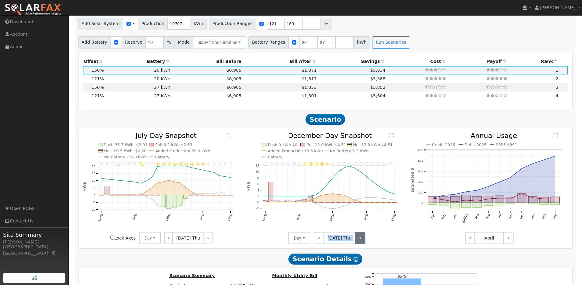
click at [358, 241] on link ">" at bounding box center [360, 238] width 10 height 12
click at [358, 241] on link ">" at bounding box center [359, 238] width 12 height 12
click at [358, 241] on link ">" at bounding box center [359, 238] width 11 height 12
click at [358, 241] on link ">" at bounding box center [360, 238] width 10 height 12
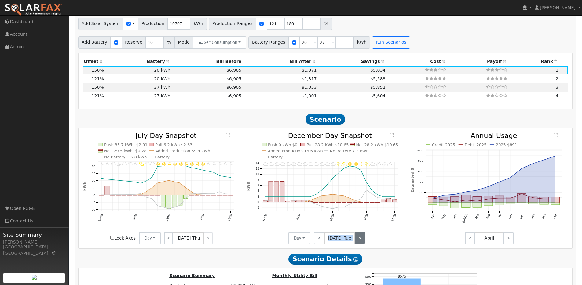
click at [358, 241] on link ">" at bounding box center [360, 238] width 11 height 12
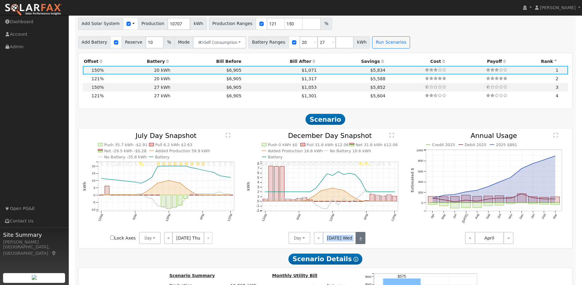
click at [358, 241] on link ">" at bounding box center [360, 238] width 10 height 12
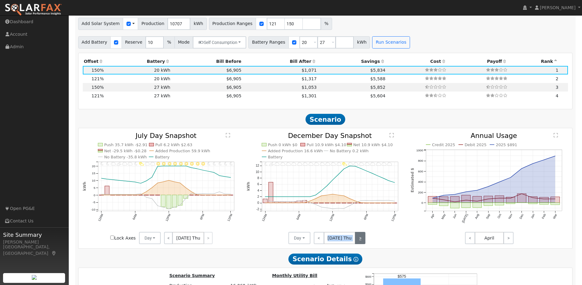
click at [358, 241] on link ">" at bounding box center [360, 238] width 10 height 12
click at [358, 241] on link ">" at bounding box center [359, 238] width 12 height 12
click at [358, 241] on link ">" at bounding box center [359, 238] width 11 height 12
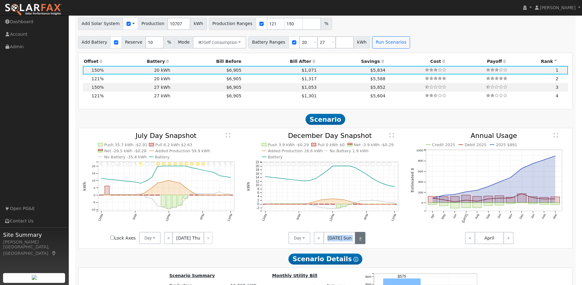
click at [358, 241] on link ">" at bounding box center [360, 238] width 10 height 12
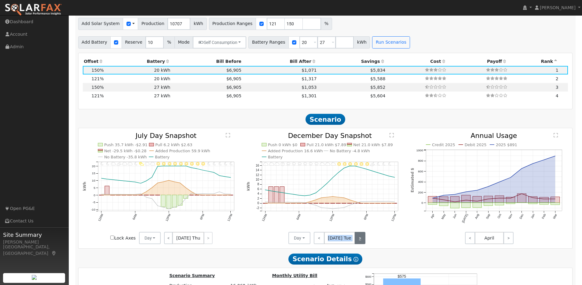
click at [358, 241] on link ">" at bounding box center [360, 238] width 11 height 12
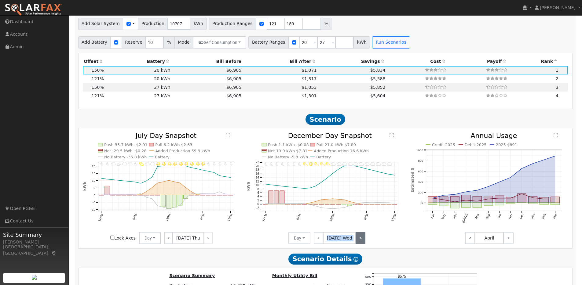
click at [358, 241] on link ">" at bounding box center [360, 238] width 10 height 12
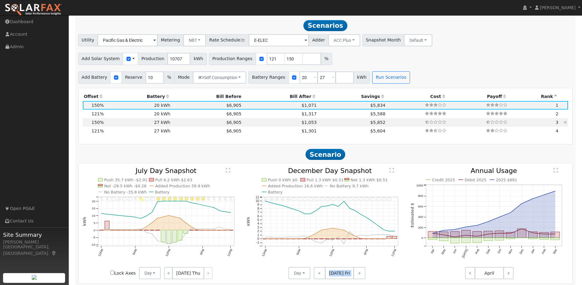
scroll to position [537, 0]
click at [340, 82] on input "number" at bounding box center [344, 78] width 18 height 12
type input "30"
click at [356, 81] on input "number" at bounding box center [362, 78] width 18 height 12
type input "40"
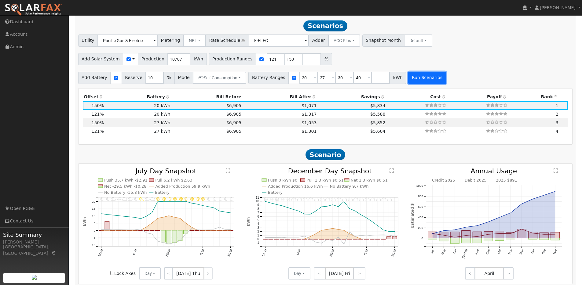
click at [409, 80] on button "Run Scenarios" at bounding box center [427, 78] width 38 height 12
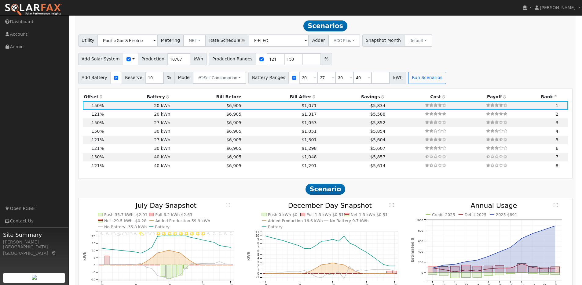
scroll to position [541, 0]
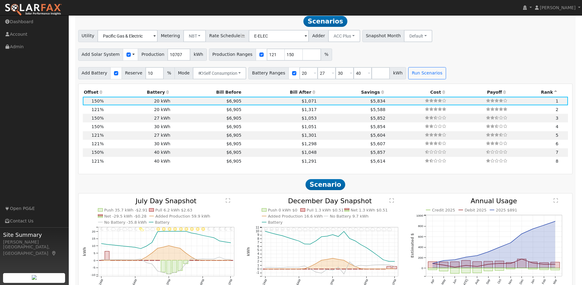
click at [380, 94] on icon at bounding box center [382, 92] width 5 height 4
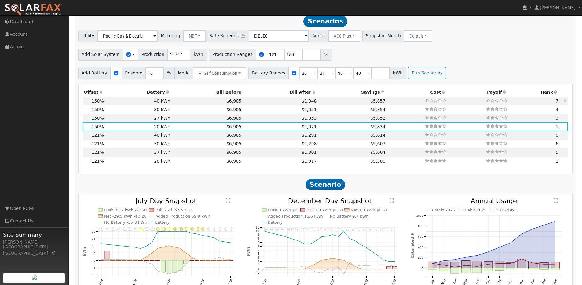
click at [175, 104] on td "$6,905" at bounding box center [206, 101] width 71 height 9
type input "$40,400"
type input "$22,077"
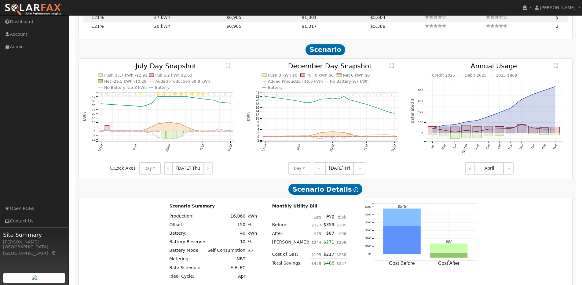
scroll to position [677, 0]
click at [170, 171] on link "<" at bounding box center [168, 168] width 9 height 12
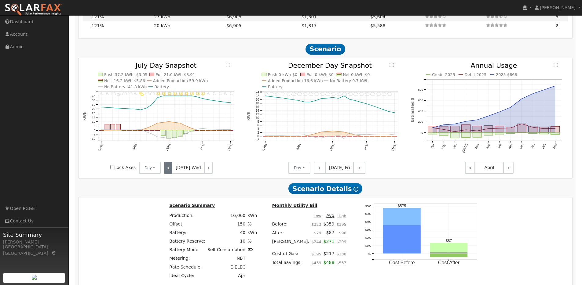
click at [170, 171] on link "<" at bounding box center [168, 168] width 8 height 12
click at [170, 171] on link "<" at bounding box center [168, 168] width 9 height 12
click at [170, 171] on link "<" at bounding box center [168, 168] width 8 height 12
click at [170, 171] on link "<" at bounding box center [168, 168] width 9 height 12
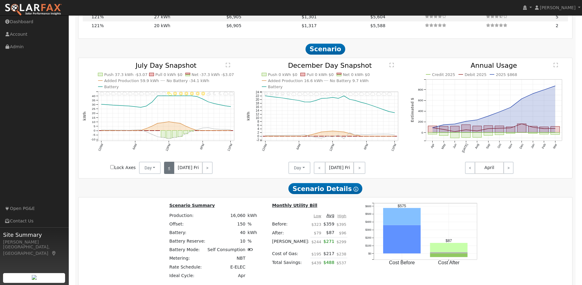
click at [170, 171] on link "<" at bounding box center [169, 168] width 10 height 12
click at [170, 171] on link "<" at bounding box center [168, 168] width 9 height 12
click at [170, 171] on link "<" at bounding box center [168, 168] width 8 height 12
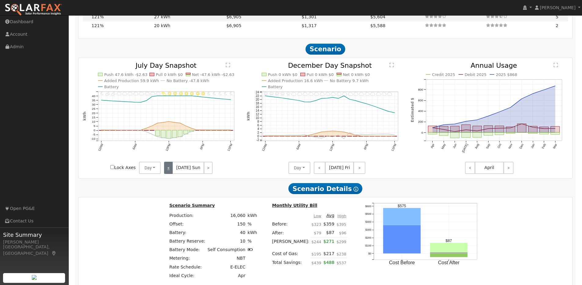
click at [170, 171] on link "<" at bounding box center [168, 168] width 9 height 12
click at [170, 171] on link "<" at bounding box center [168, 168] width 8 height 12
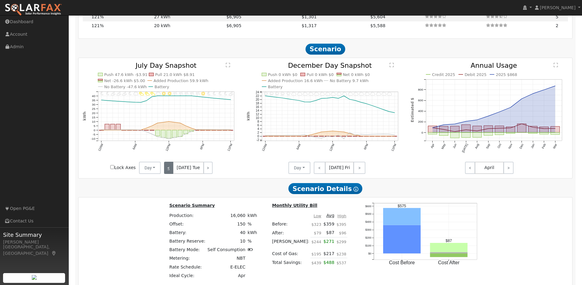
click at [170, 171] on link "<" at bounding box center [168, 168] width 9 height 12
click at [170, 171] on link "<" at bounding box center [169, 168] width 10 height 12
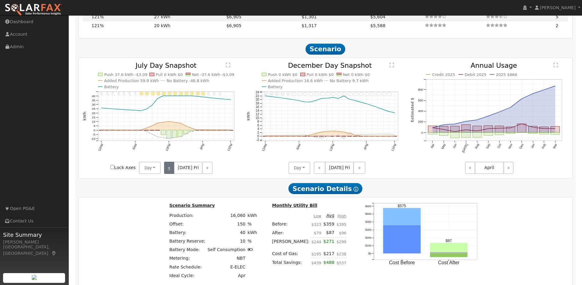
click at [170, 171] on link "<" at bounding box center [169, 168] width 10 height 12
click at [170, 171] on link "<" at bounding box center [168, 168] width 8 height 12
click at [170, 171] on link "<" at bounding box center [168, 168] width 9 height 12
click at [170, 171] on link "<" at bounding box center [168, 168] width 8 height 12
click at [170, 171] on link "<" at bounding box center [168, 168] width 9 height 12
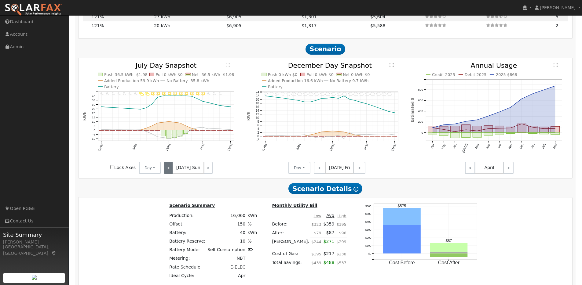
click at [170, 171] on link "<" at bounding box center [168, 168] width 9 height 12
click at [170, 171] on link "<" at bounding box center [169, 168] width 10 height 12
click at [170, 171] on link "<" at bounding box center [168, 168] width 9 height 12
click at [170, 171] on div "< [DATE] Tue >" at bounding box center [188, 168] width 55 height 12
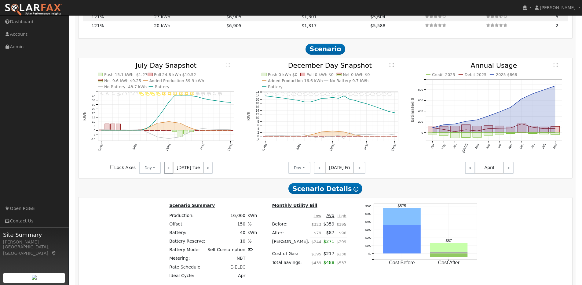
click at [170, 171] on div "< [DATE] Tue >" at bounding box center [188, 168] width 55 height 12
click at [208, 172] on link ">" at bounding box center [207, 168] width 9 height 12
click at [208, 172] on link ">" at bounding box center [208, 168] width 8 height 12
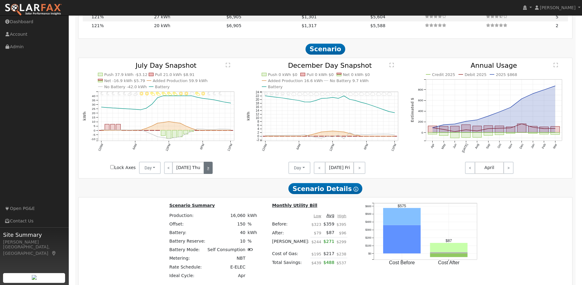
click at [208, 172] on link ">" at bounding box center [208, 168] width 9 height 12
click at [208, 172] on link ">" at bounding box center [207, 168] width 10 height 12
click at [208, 172] on link ">" at bounding box center [207, 168] width 9 height 12
click at [208, 172] on link ">" at bounding box center [208, 168] width 9 height 12
click at [208, 172] on link ">" at bounding box center [208, 168] width 8 height 12
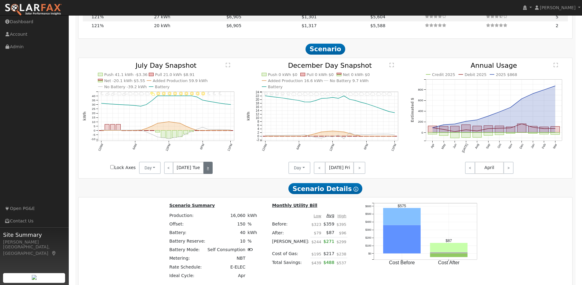
click at [208, 172] on link ">" at bounding box center [207, 168] width 9 height 12
click at [208, 172] on link ">" at bounding box center [208, 168] width 8 height 12
click at [208, 172] on link ">" at bounding box center [208, 168] width 9 height 12
click at [208, 172] on link ">" at bounding box center [207, 168] width 10 height 12
click at [208, 172] on link ">" at bounding box center [207, 168] width 9 height 12
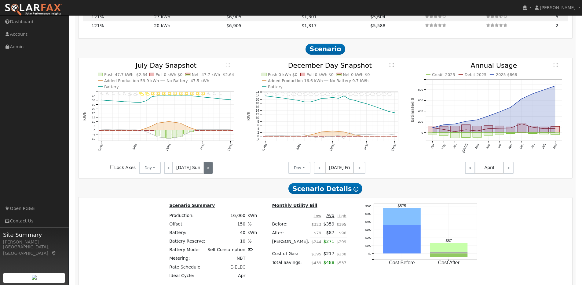
click at [208, 172] on link ">" at bounding box center [208, 168] width 9 height 12
click at [208, 172] on link ">" at bounding box center [208, 168] width 8 height 12
click at [208, 172] on link ">" at bounding box center [208, 168] width 9 height 12
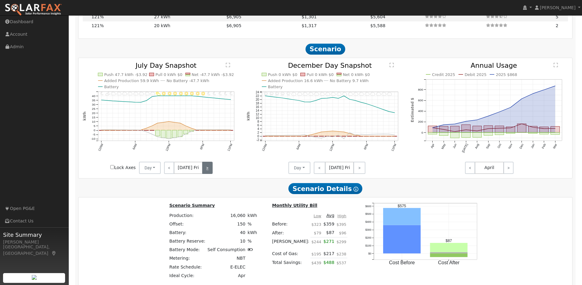
click at [208, 172] on link ">" at bounding box center [207, 168] width 10 height 12
click at [208, 172] on link ">" at bounding box center [207, 168] width 9 height 12
click at [208, 172] on link ">" at bounding box center [208, 168] width 9 height 12
click at [208, 172] on link ">" at bounding box center [208, 168] width 8 height 12
click at [208, 172] on link ">" at bounding box center [207, 168] width 9 height 12
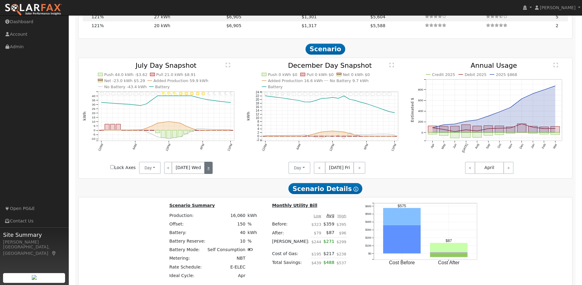
click at [208, 172] on link ">" at bounding box center [208, 168] width 8 height 12
click at [208, 172] on link ">" at bounding box center [208, 168] width 9 height 12
click at [208, 172] on link ">" at bounding box center [207, 168] width 10 height 12
click at [208, 172] on link ">" at bounding box center [207, 168] width 9 height 12
click at [208, 172] on link ">" at bounding box center [208, 168] width 9 height 12
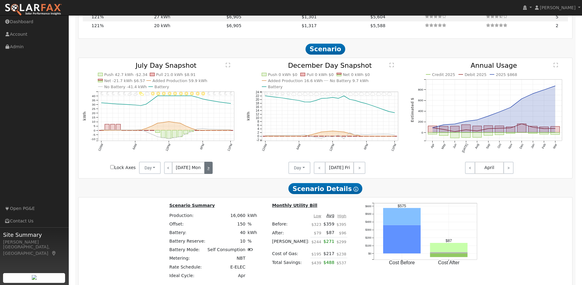
click at [208, 172] on link ">" at bounding box center [208, 168] width 8 height 12
click at [208, 172] on link ">" at bounding box center [207, 168] width 9 height 12
click at [208, 172] on link ">" at bounding box center [208, 168] width 8 height 12
click at [208, 172] on div "< [DATE] Thu >" at bounding box center [188, 168] width 55 height 12
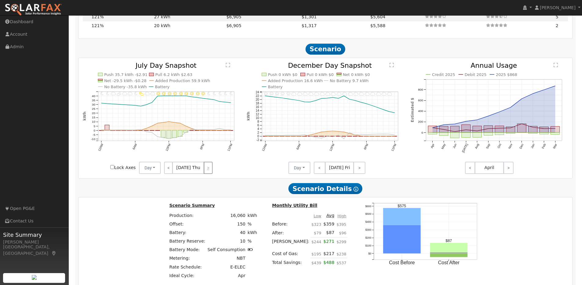
click at [208, 172] on div "< [DATE] Thu >" at bounding box center [188, 168] width 55 height 12
click at [320, 171] on link "<" at bounding box center [320, 168] width 12 height 12
click at [320, 171] on link "<" at bounding box center [319, 168] width 10 height 12
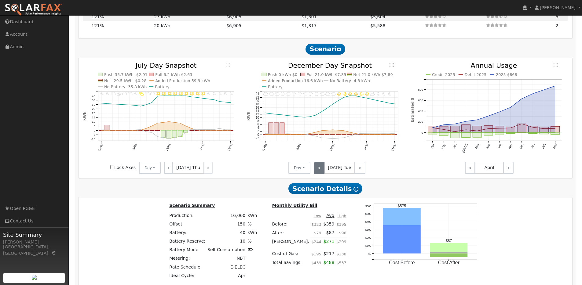
click at [320, 171] on link "<" at bounding box center [319, 168] width 11 height 12
click at [320, 171] on link "<" at bounding box center [319, 168] width 10 height 12
click at [320, 171] on link "<" at bounding box center [319, 168] width 11 height 12
click at [320, 171] on link "<" at bounding box center [320, 168] width 12 height 12
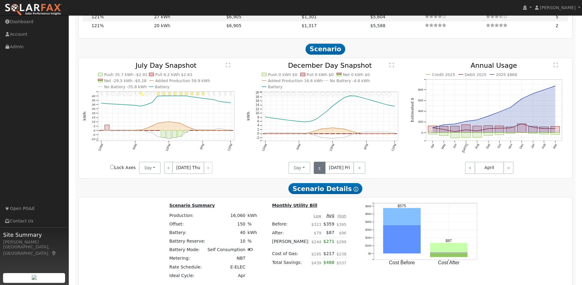
click at [320, 171] on link "<" at bounding box center [320, 168] width 12 height 12
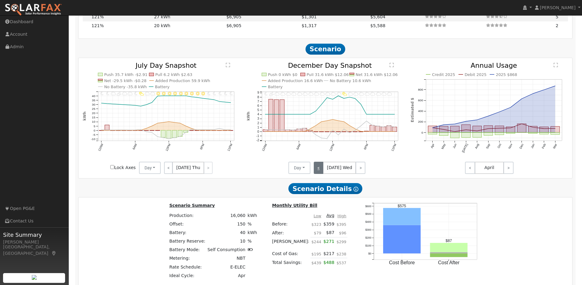
click at [320, 171] on link "<" at bounding box center [319, 168] width 10 height 12
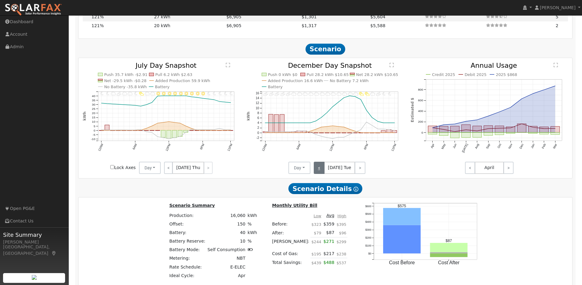
click at [320, 171] on link "<" at bounding box center [319, 168] width 11 height 12
click at [320, 171] on link "<" at bounding box center [319, 168] width 10 height 12
click at [320, 171] on link "<" at bounding box center [319, 168] width 11 height 12
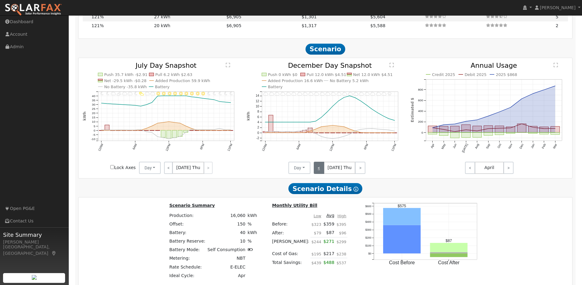
click at [320, 171] on link "<" at bounding box center [319, 168] width 10 height 12
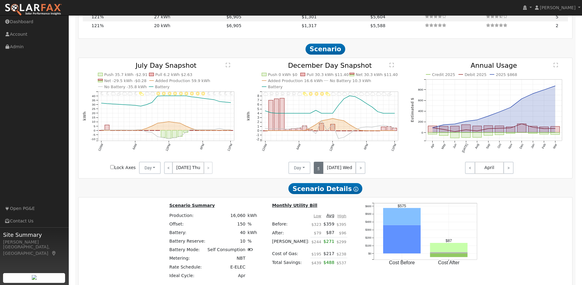
click at [320, 171] on link "<" at bounding box center [319, 168] width 10 height 12
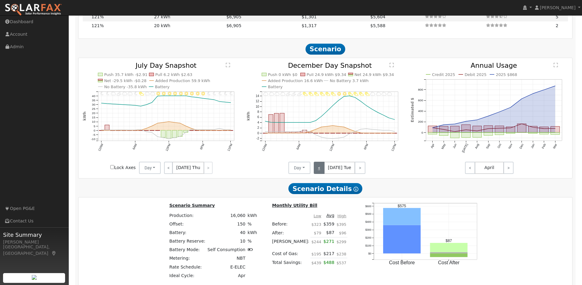
click at [320, 171] on link "<" at bounding box center [319, 168] width 11 height 12
click at [320, 171] on link "<" at bounding box center [319, 168] width 10 height 12
click at [320, 171] on link "<" at bounding box center [319, 168] width 11 height 12
click at [320, 171] on link "<" at bounding box center [320, 168] width 12 height 12
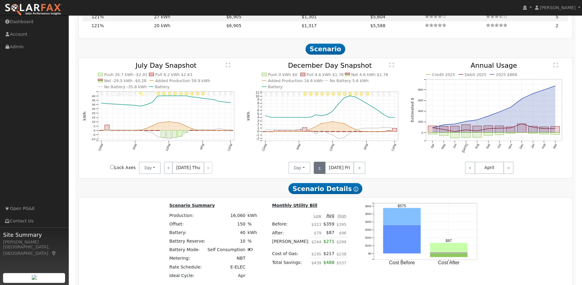
click at [320, 171] on link "<" at bounding box center [320, 168] width 12 height 12
click at [320, 171] on link "<" at bounding box center [319, 168] width 10 height 12
click at [320, 171] on link "<" at bounding box center [319, 168] width 11 height 12
click at [320, 171] on link "<" at bounding box center [319, 168] width 10 height 12
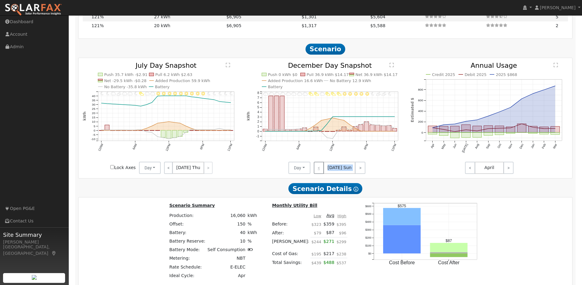
click at [320, 171] on div "< [DATE] Sun >" at bounding box center [337, 168] width 55 height 12
click at [359, 171] on link ">" at bounding box center [360, 168] width 10 height 12
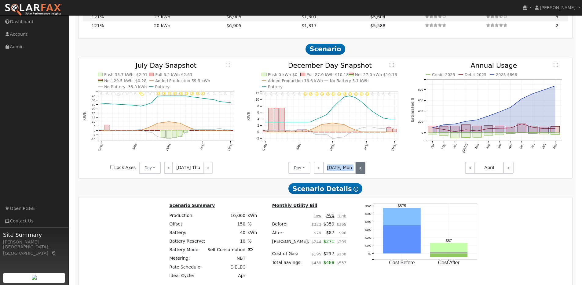
click at [357, 172] on link ">" at bounding box center [360, 168] width 10 height 12
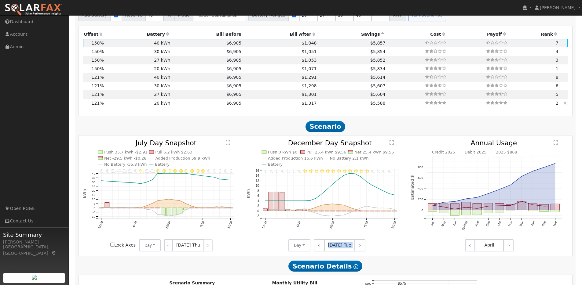
scroll to position [591, 0]
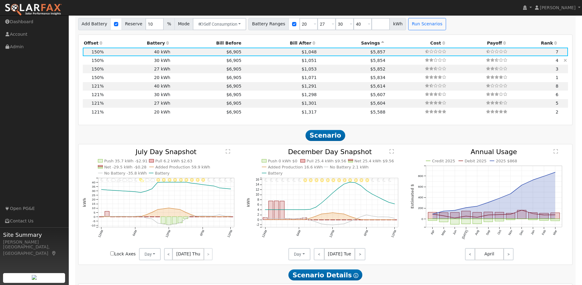
click at [166, 64] on td "30 kWh" at bounding box center [138, 60] width 67 height 9
type input "$30,300"
type input "$19,047"
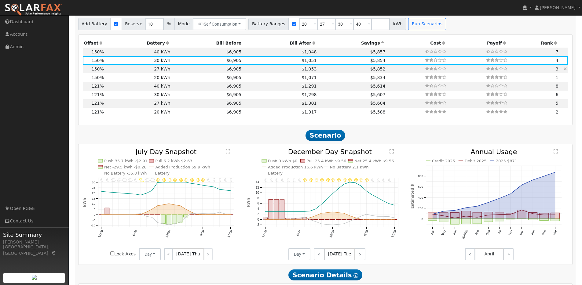
click at [166, 73] on td "27 kWh" at bounding box center [138, 69] width 67 height 9
type input "$27,270"
type input "$18,138"
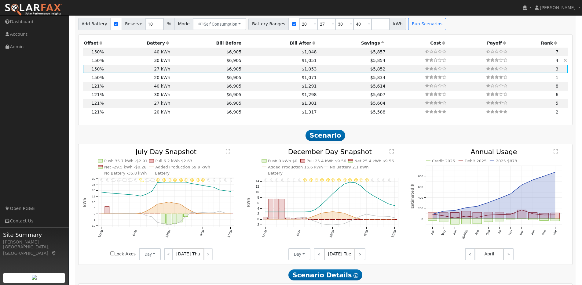
click at [164, 63] on td "30 kWh" at bounding box center [138, 60] width 67 height 9
type input "$30,300"
type input "$19,047"
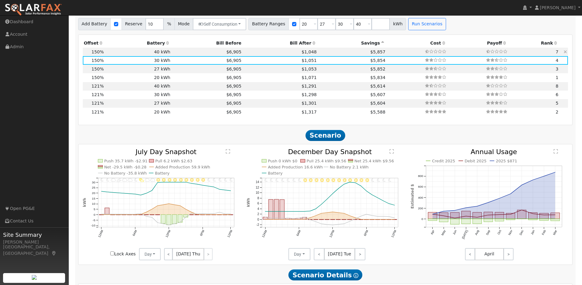
click at [163, 56] on td "40 kWh" at bounding box center [138, 52] width 67 height 9
type input "$40,400"
type input "$22,077"
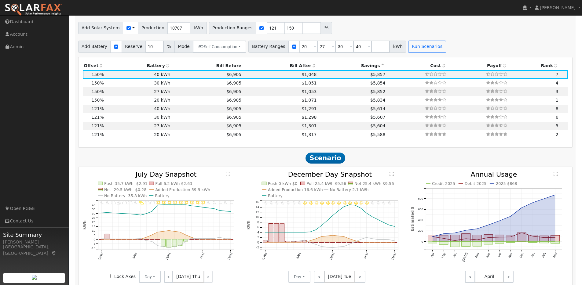
scroll to position [502, 0]
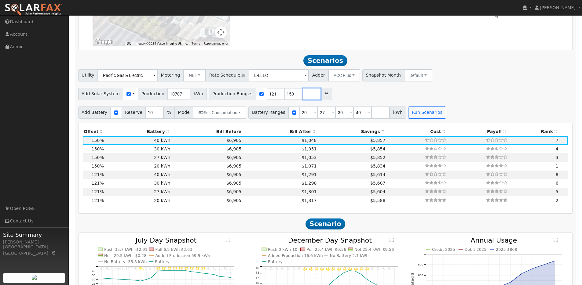
click at [303, 97] on input "number" at bounding box center [312, 94] width 18 height 12
type input "180"
click at [413, 117] on button "Run Scenarios" at bounding box center [427, 113] width 38 height 12
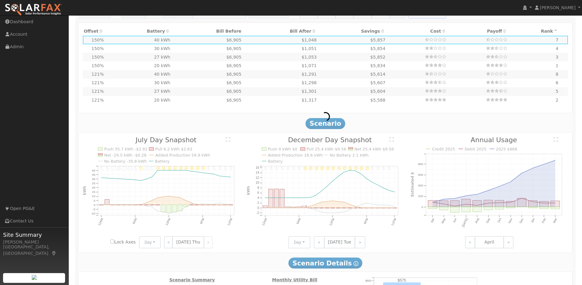
scroll to position [579, 0]
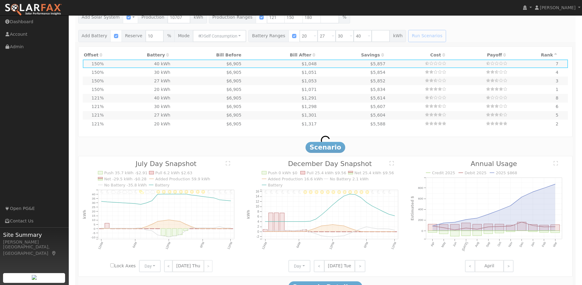
type input "$39,831"
type input "$20,200"
type input "$18,009"
type input "12.8"
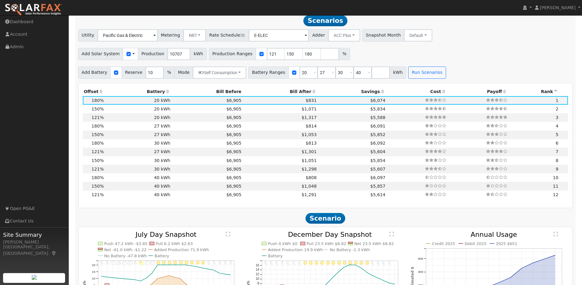
scroll to position [541, 0]
click at [123, 102] on td "20 kWh" at bounding box center [138, 101] width 67 height 9
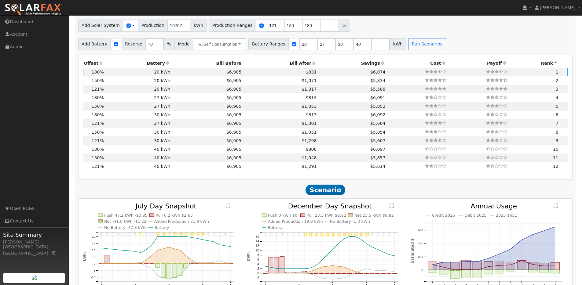
scroll to position [743, 0]
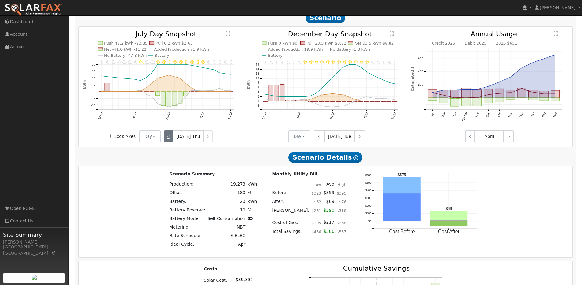
click at [170, 138] on link "<" at bounding box center [168, 136] width 9 height 12
click at [170, 138] on link "<" at bounding box center [168, 136] width 8 height 12
click at [170, 138] on link "<" at bounding box center [168, 136] width 9 height 12
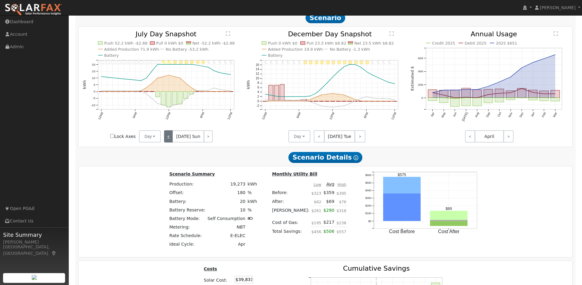
click at [170, 138] on link "<" at bounding box center [168, 136] width 9 height 12
click at [170, 138] on link "<" at bounding box center [169, 136] width 10 height 12
click at [170, 138] on link "<" at bounding box center [168, 136] width 9 height 12
click at [170, 138] on link "<" at bounding box center [168, 136] width 8 height 12
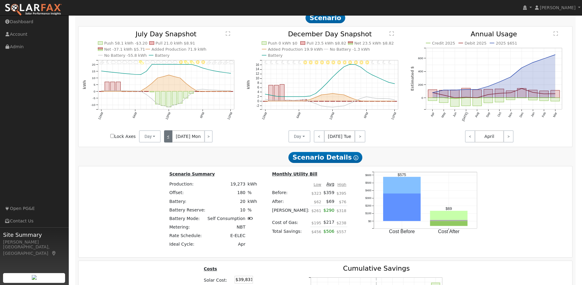
click at [170, 138] on link "<" at bounding box center [168, 136] width 8 height 12
click at [170, 138] on link "<" at bounding box center [168, 136] width 9 height 12
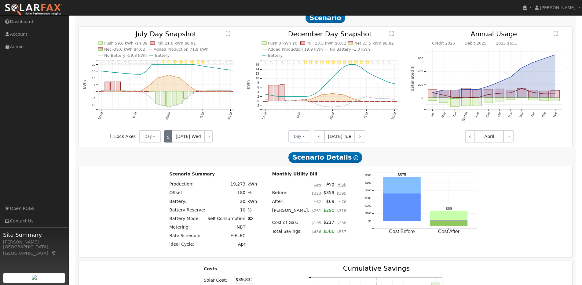
click at [170, 138] on link "<" at bounding box center [168, 136] width 8 height 12
click at [170, 138] on link "<" at bounding box center [168, 136] width 9 height 12
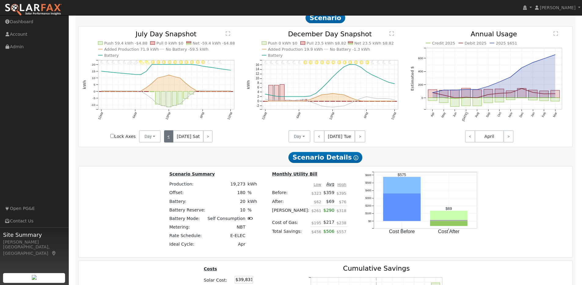
click at [170, 138] on link "<" at bounding box center [168, 136] width 9 height 12
click at [170, 138] on link "<" at bounding box center [168, 136] width 8 height 12
click at [170, 138] on link "<" at bounding box center [168, 136] width 9 height 12
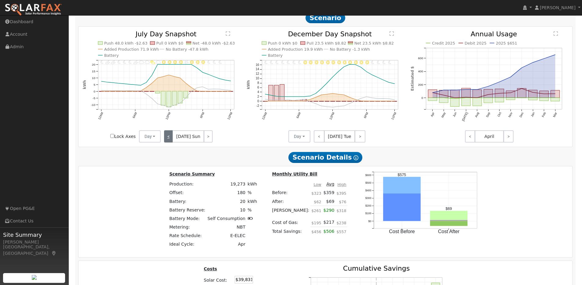
click at [170, 138] on link "<" at bounding box center [168, 136] width 9 height 12
click at [170, 138] on link "<" at bounding box center [168, 136] width 8 height 12
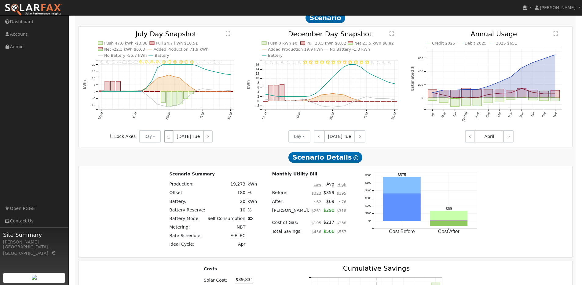
click at [170, 138] on div "< [DATE] Tue >" at bounding box center [188, 136] width 55 height 12
click at [209, 139] on link ">" at bounding box center [207, 136] width 9 height 12
click at [209, 139] on link ">" at bounding box center [208, 136] width 8 height 12
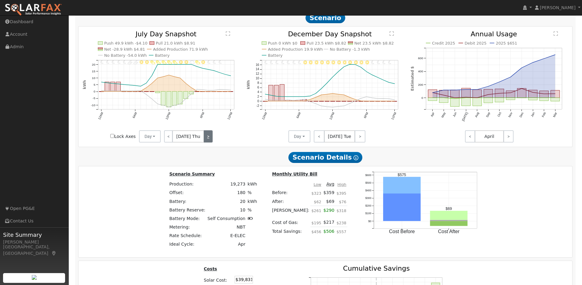
click at [209, 139] on link ">" at bounding box center [208, 136] width 9 height 12
click at [209, 139] on link ">" at bounding box center [207, 136] width 10 height 12
click at [209, 139] on link ">" at bounding box center [207, 136] width 9 height 12
click at [209, 139] on link ">" at bounding box center [208, 136] width 9 height 12
click at [209, 139] on link ">" at bounding box center [208, 136] width 8 height 12
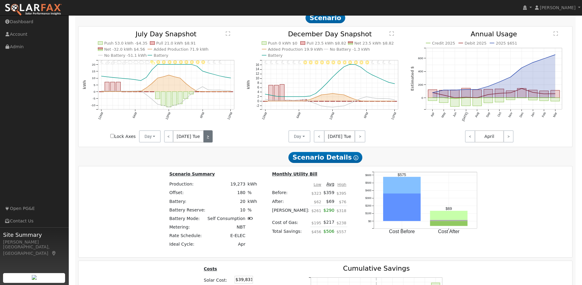
click at [209, 139] on link ">" at bounding box center [207, 136] width 9 height 12
click at [209, 139] on link ">" at bounding box center [208, 136] width 8 height 12
click at [205, 137] on link ">" at bounding box center [208, 136] width 9 height 12
click at [205, 137] on link ">" at bounding box center [207, 136] width 10 height 12
click at [205, 137] on link ">" at bounding box center [207, 136] width 9 height 12
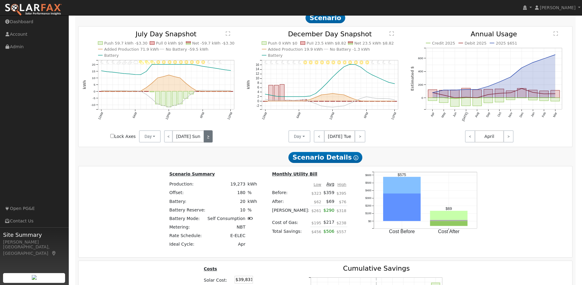
click at [205, 137] on link ">" at bounding box center [208, 136] width 9 height 12
click at [205, 137] on link ">" at bounding box center [208, 136] width 8 height 12
click at [205, 137] on link ">" at bounding box center [207, 136] width 9 height 12
click at [205, 137] on link ">" at bounding box center [208, 136] width 8 height 12
click at [205, 137] on link ">" at bounding box center [208, 136] width 9 height 12
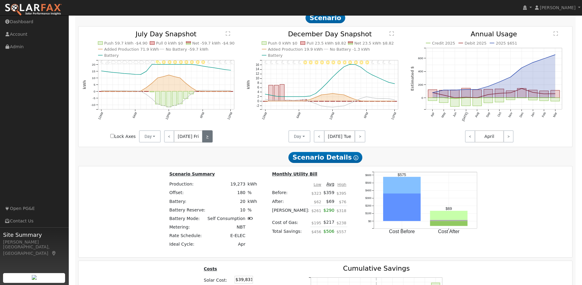
click at [205, 137] on link ">" at bounding box center [207, 136] width 10 height 12
click at [205, 137] on link ">" at bounding box center [207, 136] width 9 height 12
click at [205, 137] on link ">" at bounding box center [208, 136] width 9 height 12
click at [205, 137] on link ">" at bounding box center [208, 136] width 8 height 12
click at [205, 137] on link ">" at bounding box center [207, 136] width 9 height 12
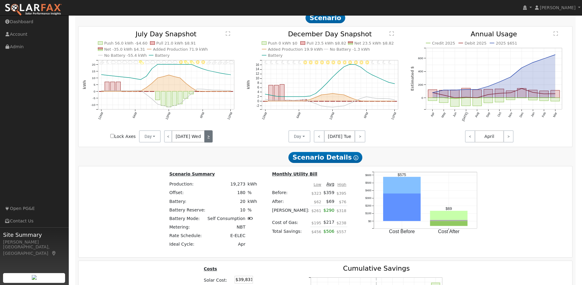
click at [205, 137] on link ">" at bounding box center [208, 136] width 8 height 12
click at [205, 137] on link ">" at bounding box center [208, 136] width 9 height 12
click at [205, 137] on link ">" at bounding box center [207, 136] width 10 height 12
click at [205, 137] on link ">" at bounding box center [207, 136] width 9 height 12
click at [205, 137] on link ">" at bounding box center [208, 136] width 9 height 12
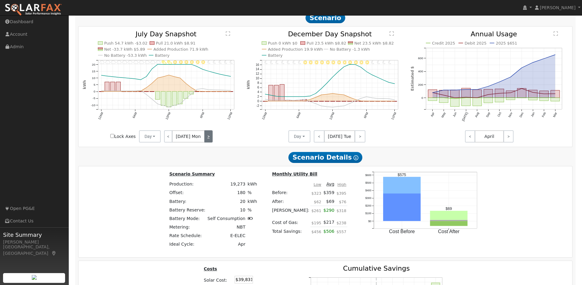
click at [205, 137] on link ">" at bounding box center [208, 136] width 8 height 12
click at [205, 137] on link ">" at bounding box center [207, 136] width 9 height 12
click at [205, 137] on link ">" at bounding box center [208, 136] width 8 height 12
click at [205, 137] on div "< [DATE] Thu >" at bounding box center [188, 136] width 55 height 12
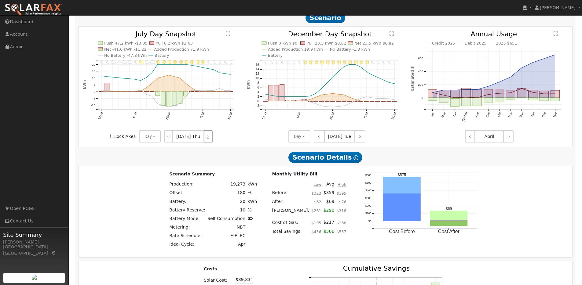
click at [205, 137] on div "< [DATE] Thu >" at bounding box center [188, 136] width 55 height 12
click at [170, 140] on link "<" at bounding box center [168, 136] width 9 height 12
click at [317, 138] on link "<" at bounding box center [319, 136] width 11 height 12
click at [317, 138] on link "<" at bounding box center [319, 136] width 10 height 12
click at [317, 138] on div "< [DATE] Mon >" at bounding box center [337, 136] width 55 height 12
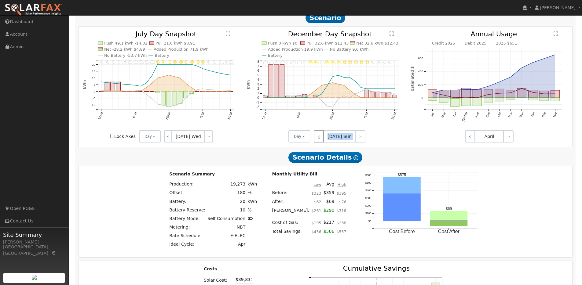
click at [317, 138] on div "< [DATE] Sun >" at bounding box center [337, 136] width 55 height 12
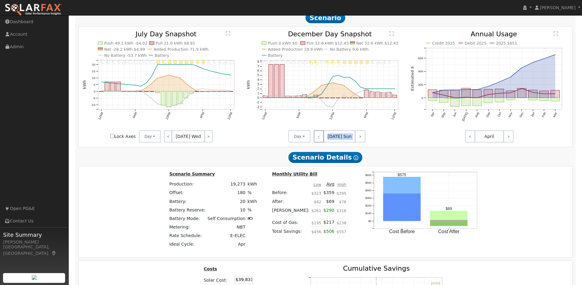
click at [317, 138] on div "< [DATE] Sun >" at bounding box center [337, 136] width 55 height 12
click at [359, 138] on link ">" at bounding box center [360, 136] width 10 height 12
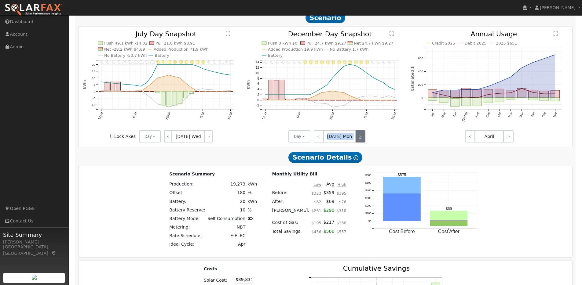
click at [359, 138] on link ">" at bounding box center [360, 136] width 10 height 12
click at [359, 138] on link ">" at bounding box center [360, 136] width 11 height 12
click at [359, 138] on link ">" at bounding box center [360, 136] width 10 height 12
click at [359, 138] on link ">" at bounding box center [359, 136] width 12 height 12
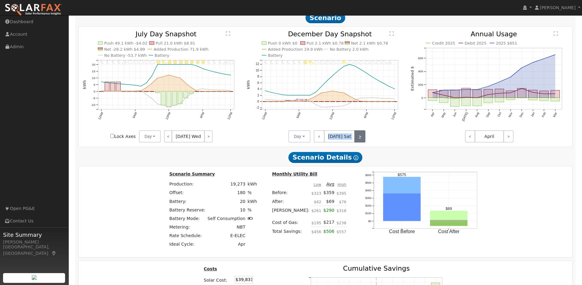
click at [359, 138] on link ">" at bounding box center [359, 136] width 11 height 12
click at [359, 138] on link ">" at bounding box center [360, 136] width 10 height 12
click at [359, 138] on link ">" at bounding box center [360, 136] width 11 height 12
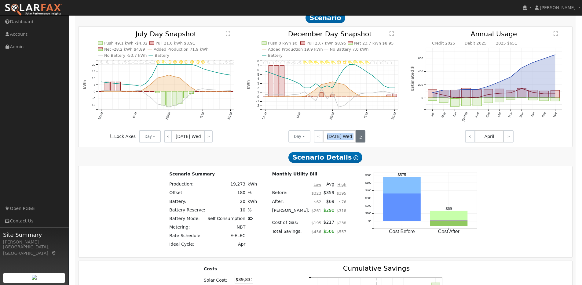
click at [359, 138] on link ">" at bounding box center [360, 136] width 10 height 12
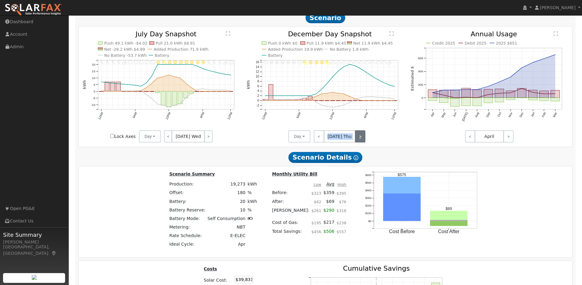
click at [359, 138] on link ">" at bounding box center [360, 136] width 10 height 12
click at [359, 138] on link ">" at bounding box center [359, 136] width 12 height 12
click at [359, 138] on link ">" at bounding box center [359, 136] width 11 height 12
click at [359, 138] on link ">" at bounding box center [360, 136] width 10 height 12
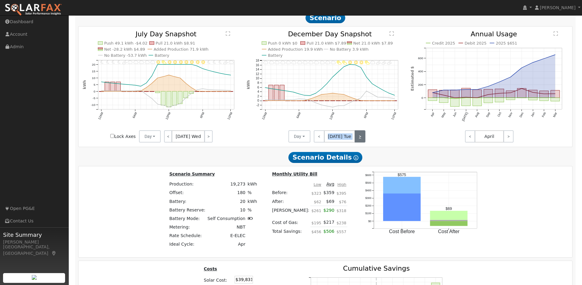
click at [359, 138] on link ">" at bounding box center [360, 136] width 11 height 12
click at [359, 138] on link ">" at bounding box center [360, 136] width 10 height 12
click at [315, 140] on link "<" at bounding box center [319, 136] width 10 height 12
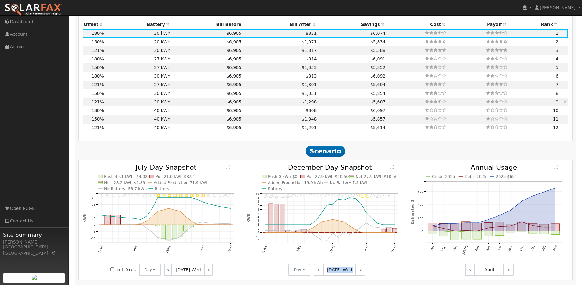
scroll to position [587, 0]
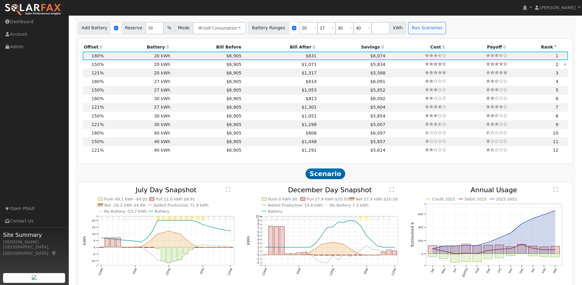
click at [114, 66] on td "20 kWh" at bounding box center [138, 64] width 67 height 9
type input "$33,191"
type input "$16,017"
type input "10.7"
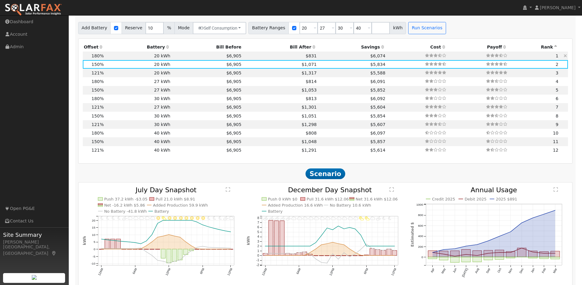
click at [116, 60] on td "20 kWh" at bounding box center [138, 56] width 67 height 9
type input "$39,831"
type input "$18,009"
type input "12.8"
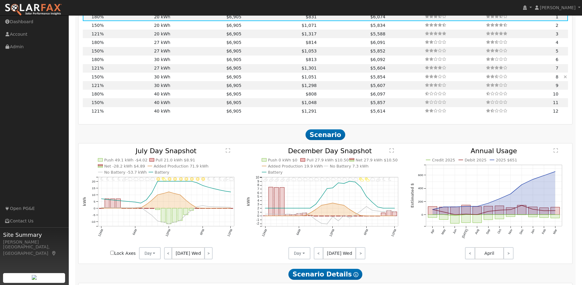
scroll to position [608, 0]
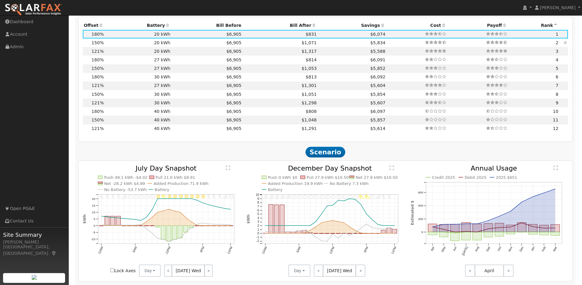
click at [108, 47] on td "20 kWh" at bounding box center [138, 42] width 67 height 9
type input "$33,191"
type input "$16,017"
type input "10.7"
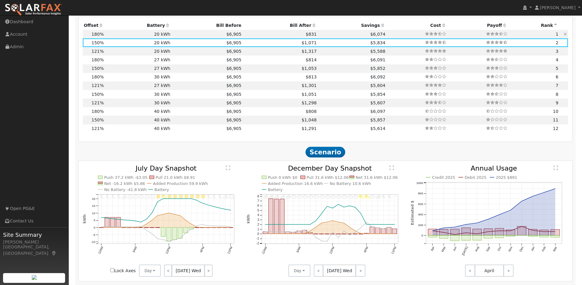
click at [111, 38] on td "20 kWh" at bounding box center [138, 34] width 67 height 9
type input "$39,831"
type input "$18,009"
type input "12.8"
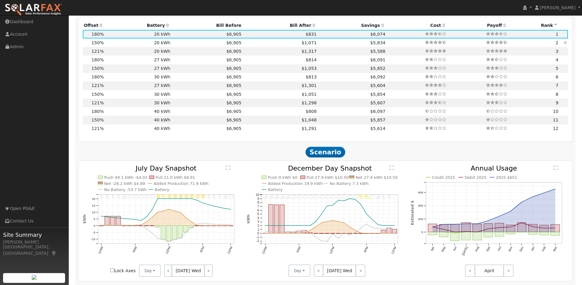
click at [111, 46] on td "20 kWh" at bounding box center [138, 42] width 67 height 9
type input "$33,191"
type input "$16,017"
type input "10.7"
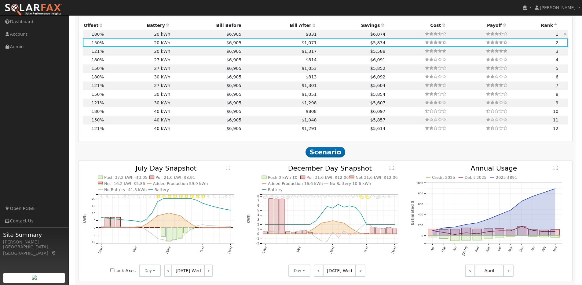
click at [111, 37] on td "20 kWh" at bounding box center [138, 34] width 67 height 9
type input "$39,831"
type input "$18,009"
type input "12.8"
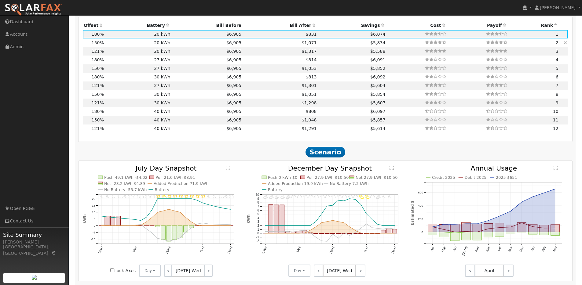
click at [116, 46] on td "20 kWh" at bounding box center [138, 42] width 67 height 9
type input "$33,191"
type input "$16,017"
type input "10.7"
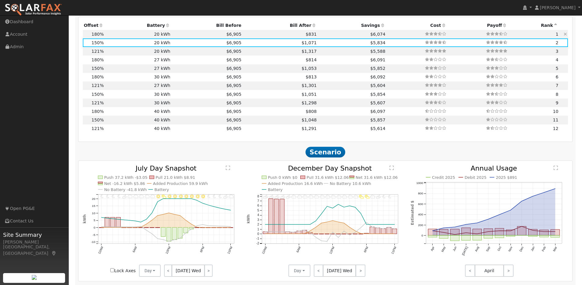
click at [127, 38] on td "20 kWh" at bounding box center [138, 34] width 67 height 9
type input "$39,831"
type input "$18,009"
type input "12.8"
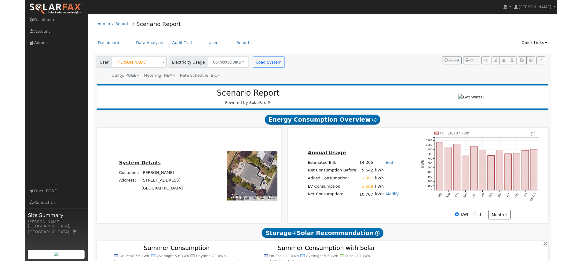
scroll to position [608, 0]
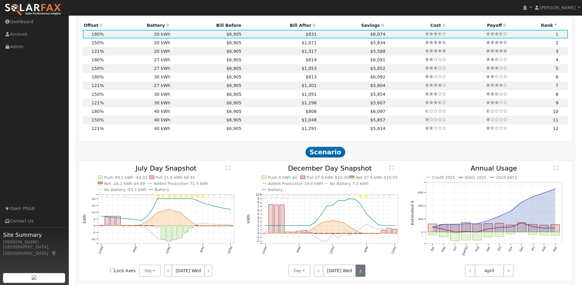
click at [357, 275] on link ">" at bounding box center [360, 271] width 10 height 12
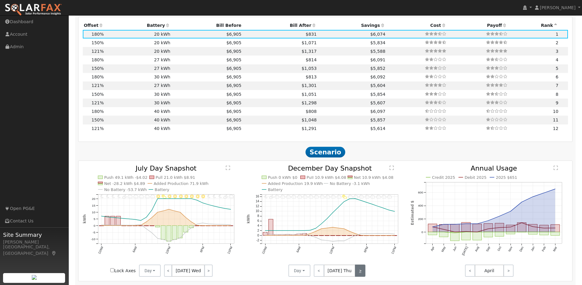
click at [357, 275] on link ">" at bounding box center [360, 271] width 10 height 12
click at [357, 275] on link ">" at bounding box center [359, 271] width 12 height 12
click at [357, 275] on link ">" at bounding box center [359, 271] width 11 height 12
click at [357, 275] on link ">" at bounding box center [360, 271] width 10 height 12
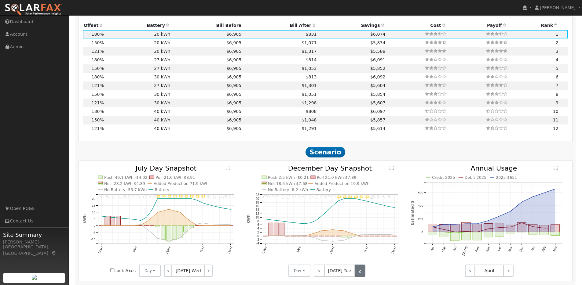
click at [357, 275] on link ">" at bounding box center [360, 271] width 11 height 12
click at [357, 275] on link ">" at bounding box center [360, 271] width 10 height 12
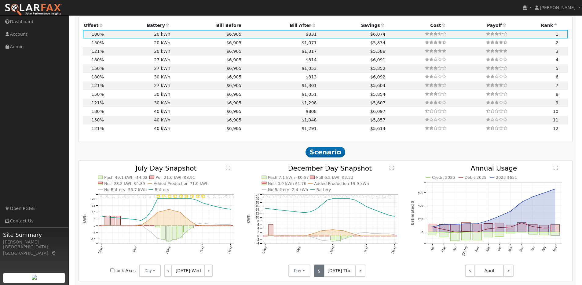
click at [320, 275] on link "<" at bounding box center [319, 271] width 10 height 12
click at [108, 47] on td "20 kWh" at bounding box center [138, 42] width 67 height 9
type input "$33,191"
type input "$16,017"
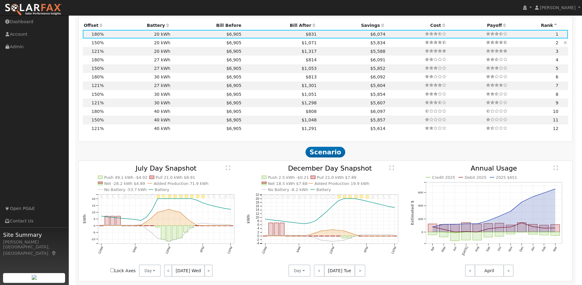
type input "10.7"
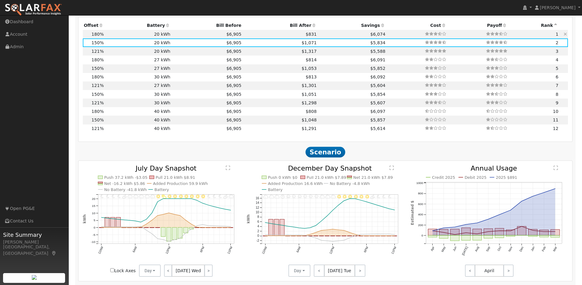
click at [121, 37] on td "20 kWh" at bounding box center [138, 34] width 67 height 9
type input "$39,831"
type input "$18,009"
type input "12.8"
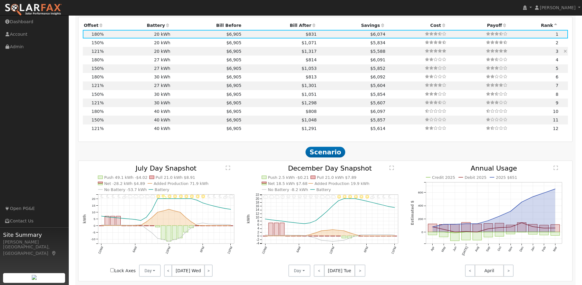
click at [111, 54] on td "20 kWh" at bounding box center [138, 51] width 67 height 9
type input "$26,774"
type input "$14,092"
type input "8.6"
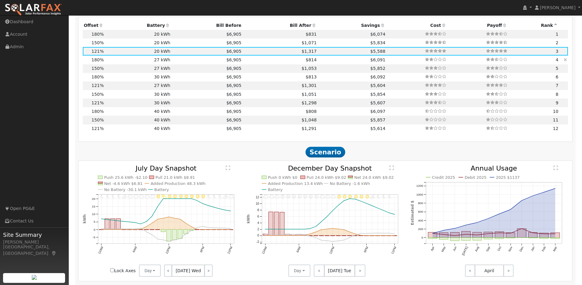
click at [118, 64] on td "27 kWh" at bounding box center [138, 60] width 67 height 9
type input "$39,831"
type input "$27,270"
type input "$20,130"
type input "12.8"
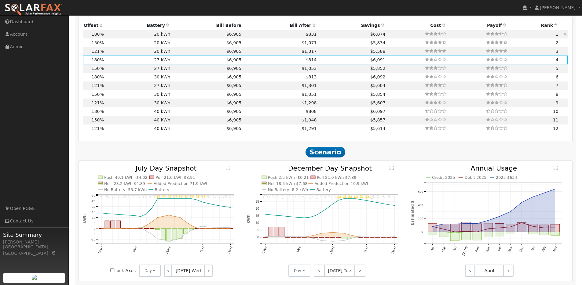
click at [111, 37] on td "20 kWh" at bounding box center [138, 34] width 67 height 9
type input "$20,200"
type input "$18,009"
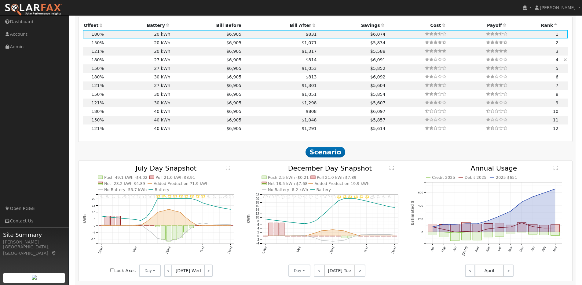
click at [109, 63] on td "27 kWh" at bounding box center [138, 60] width 67 height 9
type input "$27,270"
type input "$20,130"
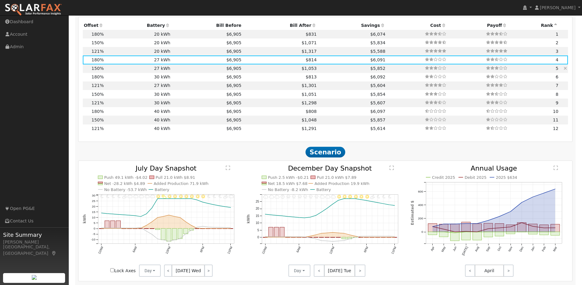
click at [109, 71] on td "27 kWh" at bounding box center [138, 68] width 67 height 9
type input "$33,191"
type input "$18,138"
type input "10.7"
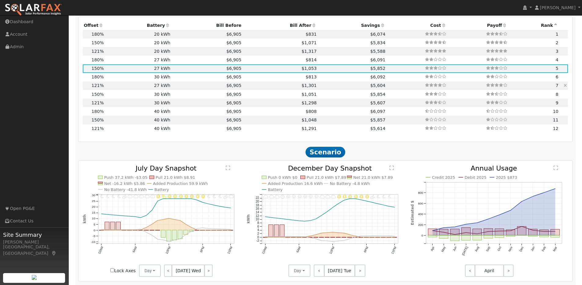
click at [112, 89] on td "27 kWh" at bounding box center [138, 86] width 67 height 9
type input "$26,774"
type input "$16,213"
type input "8.6"
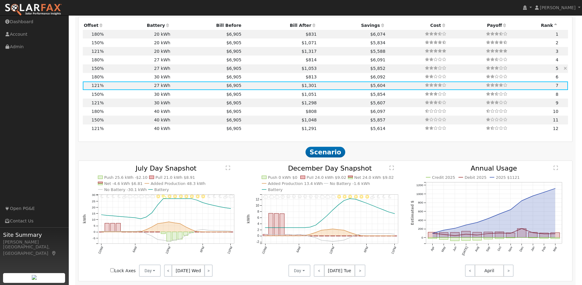
click at [110, 70] on td "27 kWh" at bounding box center [138, 68] width 67 height 9
type input "$33,191"
type input "$18,138"
type input "10.7"
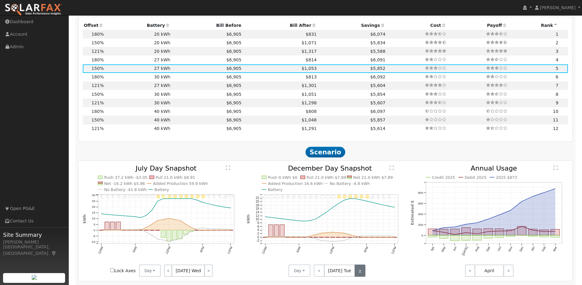
click at [358, 271] on link ">" at bounding box center [360, 271] width 11 height 12
click at [362, 273] on link ">" at bounding box center [360, 271] width 10 height 12
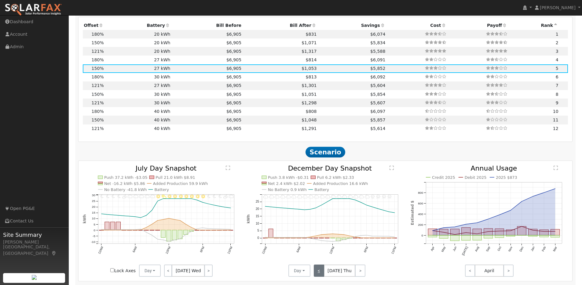
click at [315, 273] on link "<" at bounding box center [319, 271] width 10 height 12
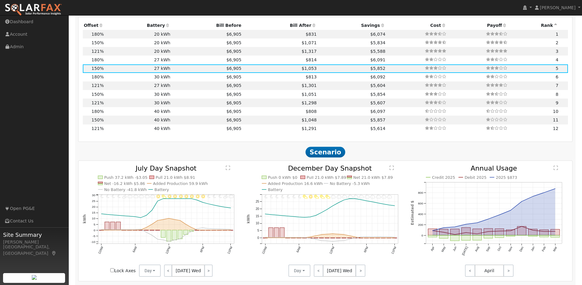
click at [165, 27] on icon at bounding box center [167, 25] width 5 height 4
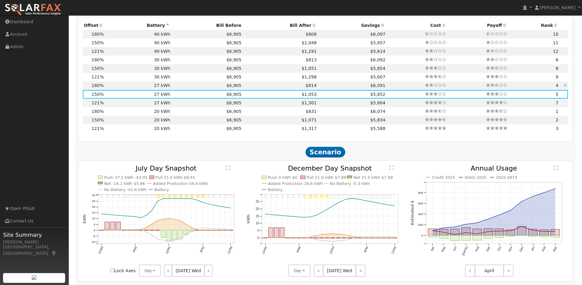
click at [116, 89] on td "27 kWh" at bounding box center [138, 86] width 67 height 9
type input "$39,831"
type input "$20,130"
type input "12.8"
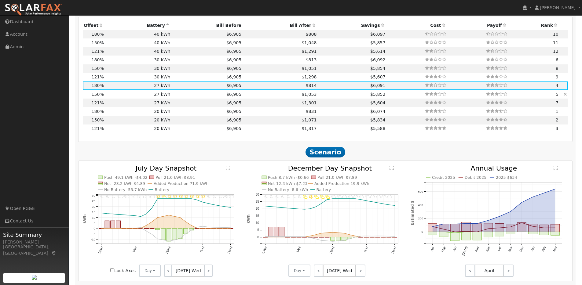
click at [117, 98] on td "27 kWh" at bounding box center [138, 94] width 67 height 9
type input "$33,191"
type input "$18,138"
type input "10.7"
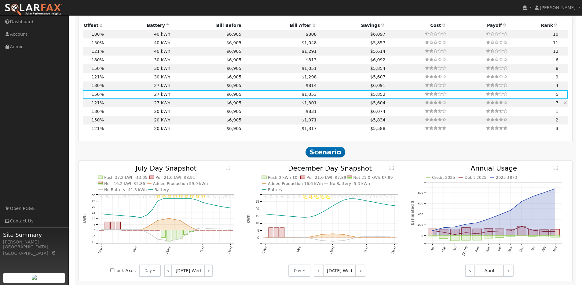
click at [118, 106] on td "27 kWh" at bounding box center [138, 103] width 67 height 9
type input "$26,774"
type input "$16,213"
type input "8.6"
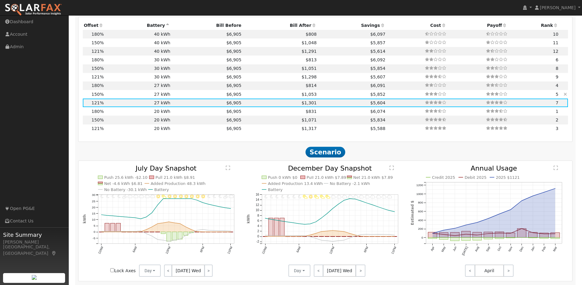
click at [354, 97] on td "$5,852" at bounding box center [352, 94] width 69 height 9
type input "$33,191"
type input "$18,138"
type input "10.7"
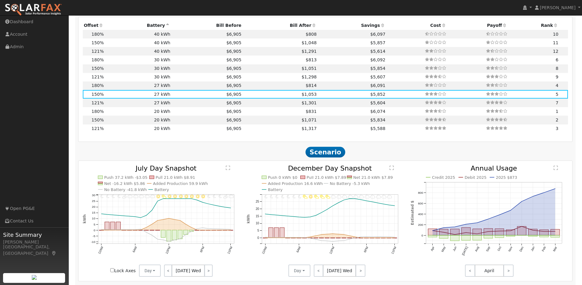
click at [380, 27] on icon at bounding box center [382, 25] width 5 height 4
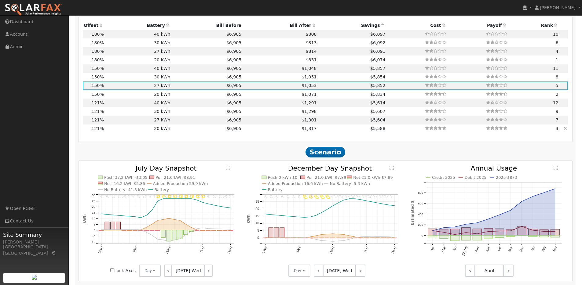
click at [110, 133] on td "20 kWh" at bounding box center [138, 129] width 67 height 9
type input "$26,774"
type input "$20,200"
type input "$14,092"
type input "8.6"
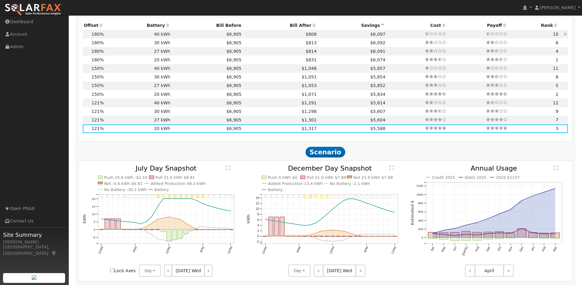
click at [107, 38] on td "40 kWh" at bounding box center [138, 34] width 67 height 9
type input "$39,831"
type input "$40,400"
type input "$24,069"
type input "12.8"
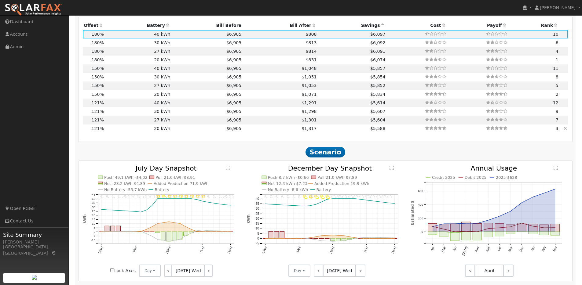
click at [163, 130] on td "20 kWh" at bounding box center [138, 129] width 67 height 9
type input "$26,774"
type input "$20,200"
type input "$14,092"
type input "8.6"
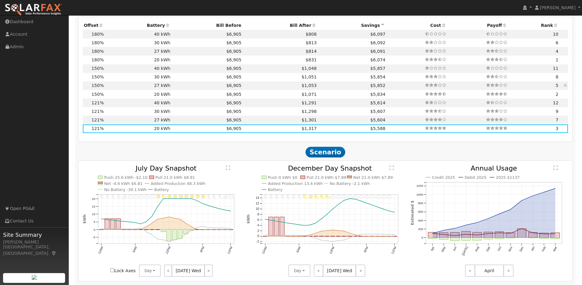
click at [122, 89] on td "27 kWh" at bounding box center [138, 86] width 67 height 9
type input "$33,191"
type input "$27,270"
type input "$18,138"
type input "10.7"
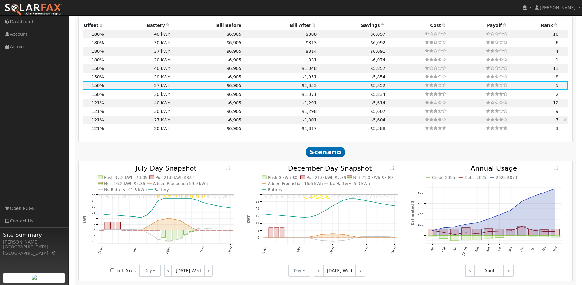
click at [130, 124] on td "27 kWh" at bounding box center [138, 120] width 67 height 9
type input "$26,774"
type input "$16,213"
type input "8.6"
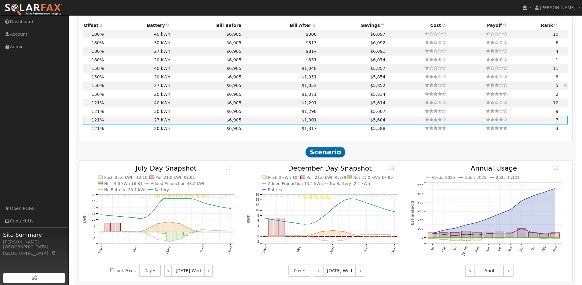
click at [182, 89] on td "$6,905" at bounding box center [206, 86] width 71 height 9
type input "$33,191"
type input "$18,138"
type input "10.7"
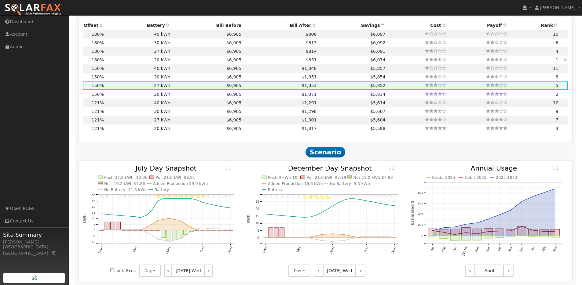
click at [521, 63] on td "1" at bounding box center [533, 60] width 51 height 9
type input "$39,831"
type input "$20,200"
type input "$18,009"
type input "12.8"
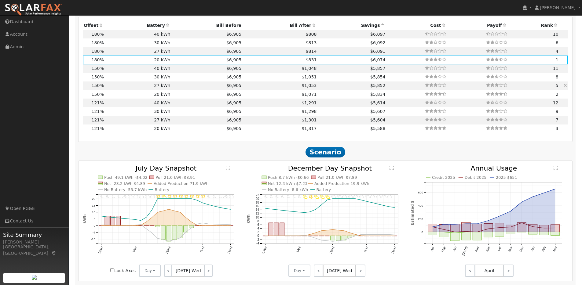
click at [175, 88] on td "$6,905" at bounding box center [206, 86] width 71 height 9
type input "$33,191"
type input "$27,270"
type input "$18,138"
type input "10.7"
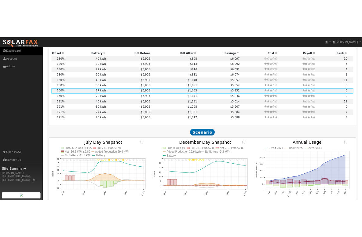
scroll to position [663, 0]
